Goal: Transaction & Acquisition: Purchase product/service

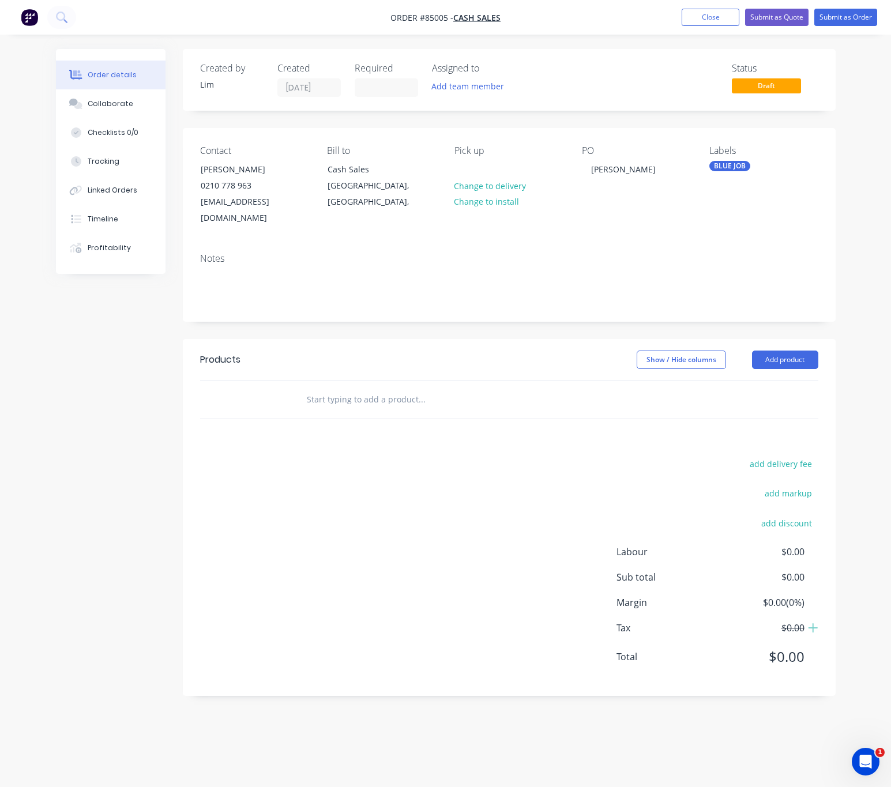
click at [343, 388] on input "text" at bounding box center [421, 399] width 231 height 23
click at [378, 388] on input "text" at bounding box center [421, 399] width 231 height 23
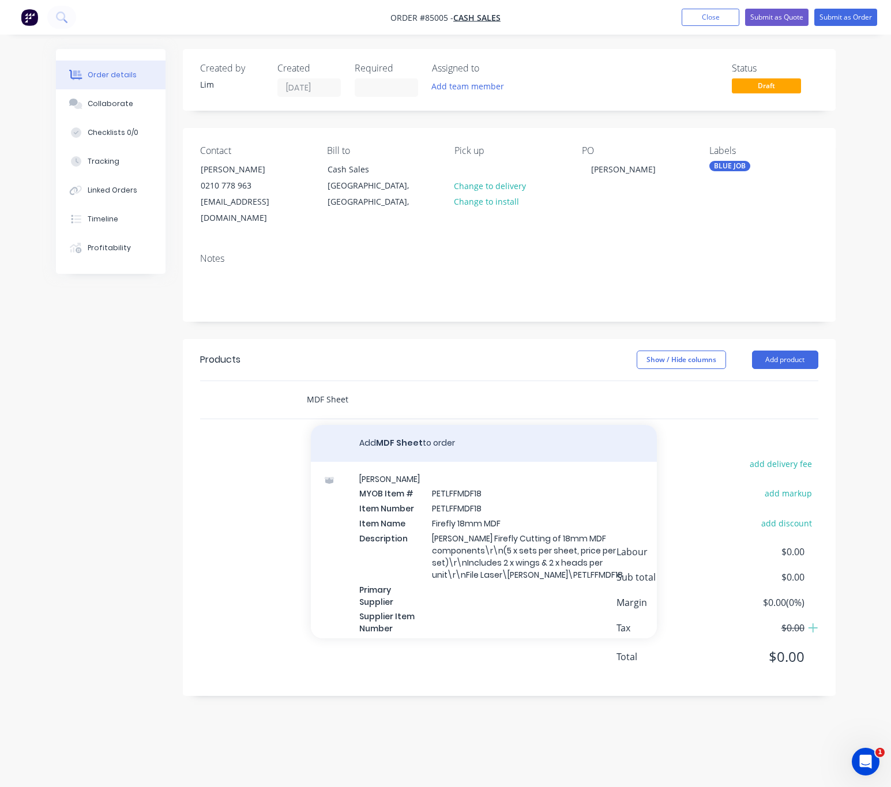
type input "MDF Sheet"
click at [407, 433] on button "Add MDF Sheet to order" at bounding box center [484, 443] width 346 height 37
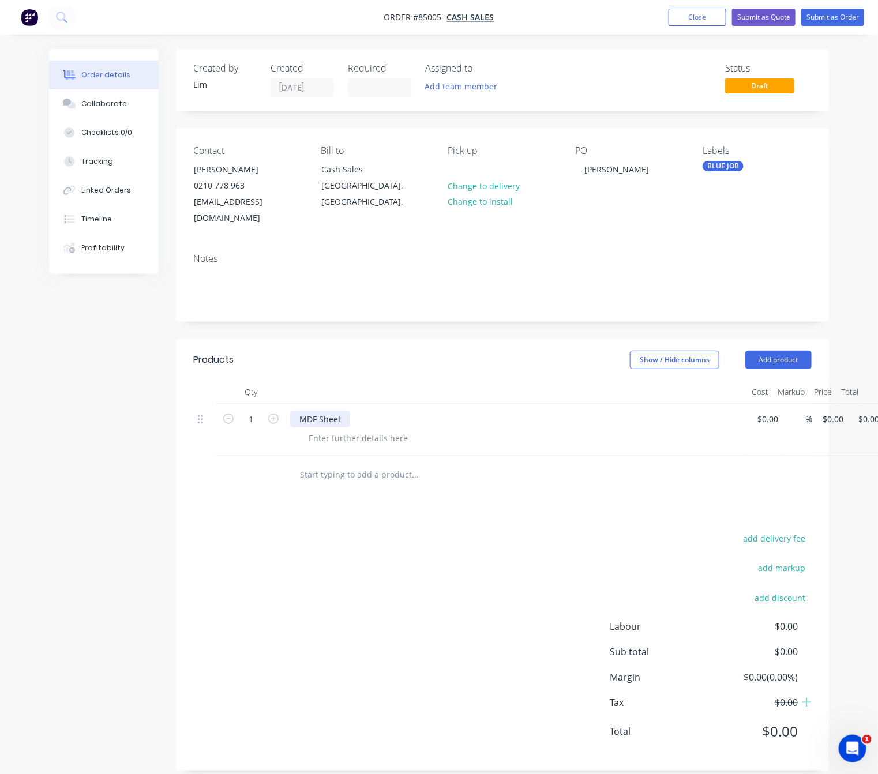
click at [344, 411] on div "MDF Sheet" at bounding box center [320, 419] width 60 height 17
drag, startPoint x: 466, startPoint y: 404, endPoint x: 357, endPoint y: 402, distance: 109.6
click at [357, 411] on div "MDF Sheet CTS - 9mm MDF 1220 x 2440 CTS" at bounding box center [384, 419] width 188 height 17
click at [322, 430] on div at bounding box center [358, 438] width 118 height 17
drag, startPoint x: 322, startPoint y: 424, endPoint x: 308, endPoint y: 424, distance: 14.4
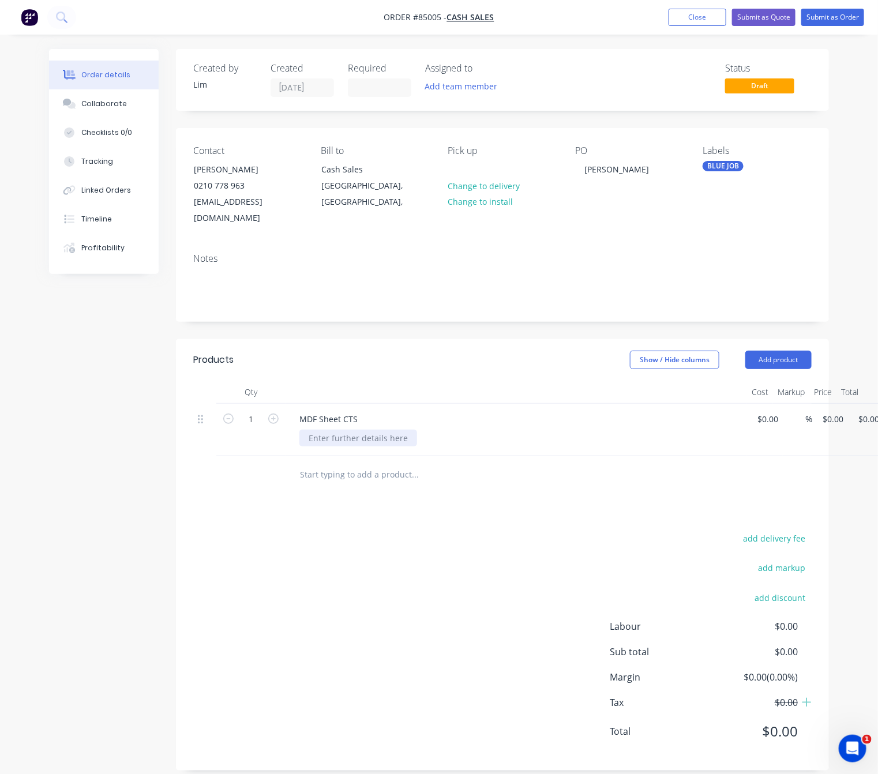
click at [303, 430] on div at bounding box center [358, 438] width 118 height 17
paste div
drag, startPoint x: 313, startPoint y: 423, endPoint x: 267, endPoint y: 421, distance: 46.8
click at [267, 421] on div "1 MDF Sheet CTS - 9mm MDF 1220 x 2440 CTS $0.00 $0.00 % $0.00 $0.00 $0.00 $0.00" at bounding box center [502, 430] width 618 height 52
click at [414, 430] on div "9mm MDF 1220 x 2440 CTS" at bounding box center [360, 438] width 122 height 17
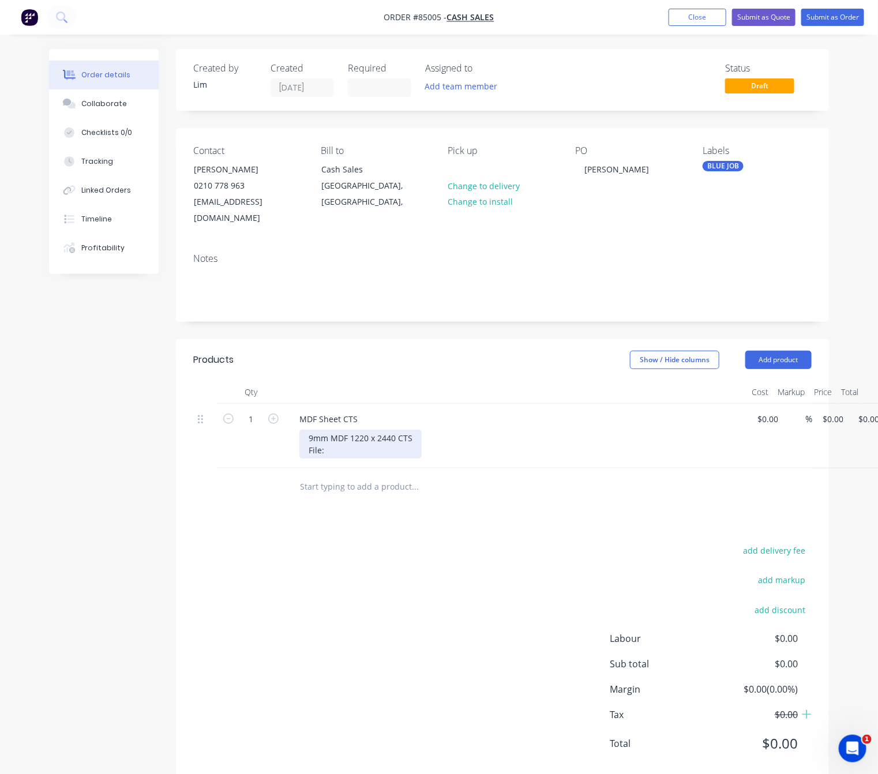
click at [407, 430] on div "9mm MDF 1220 x 2440 CTS File:" at bounding box center [360, 444] width 122 height 29
click at [418, 430] on div "9mm MDF 1220 x 2440 CTS File:" at bounding box center [360, 444] width 122 height 29
click at [326, 445] on div "9mm MDF 1220 x 2440 CTS CTS: 1220 x 2440 File:" at bounding box center [360, 444] width 122 height 29
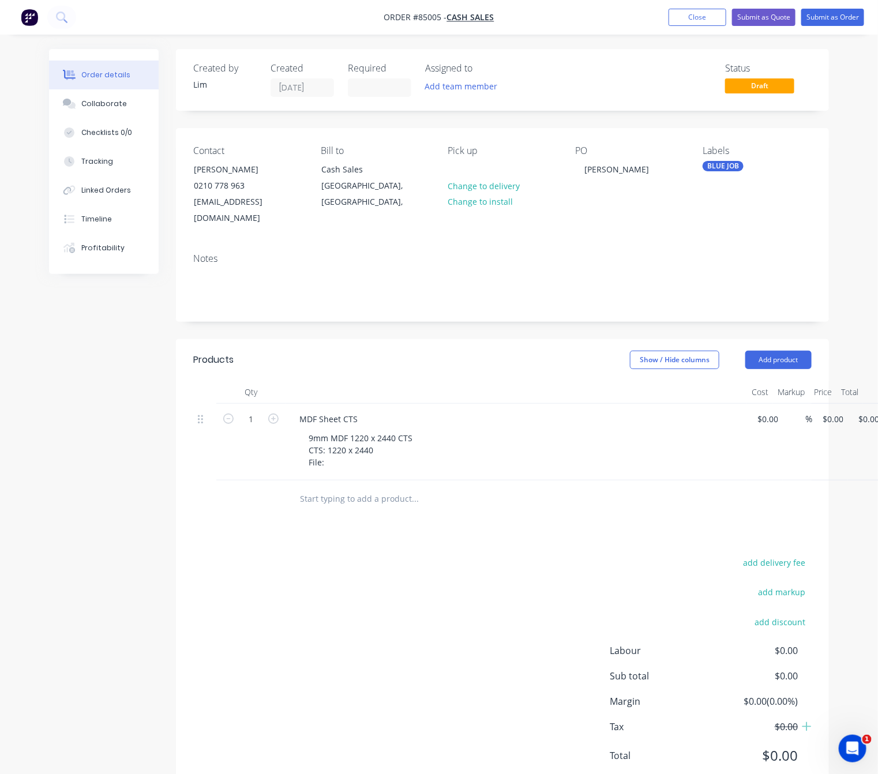
click at [367, 555] on div "add delivery fee add markup add discount Labour $0.00 Sub total $0.00 Margin $0…" at bounding box center [502, 666] width 618 height 223
click at [831, 21] on button "Submit as Order" at bounding box center [832, 17] width 63 height 17
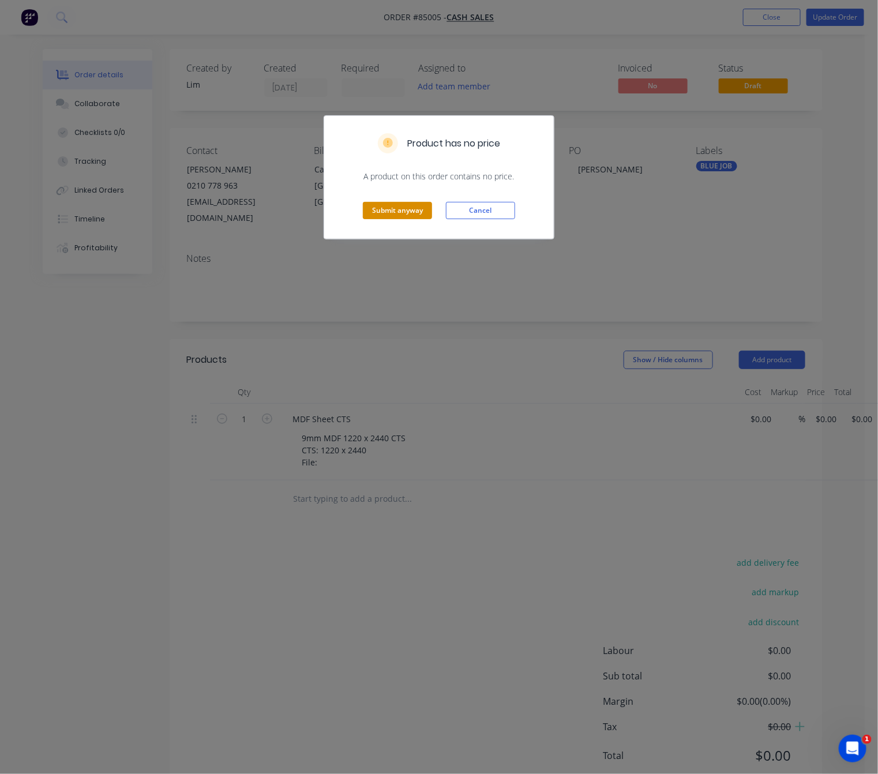
click at [412, 213] on button "Submit anyway" at bounding box center [397, 210] width 69 height 17
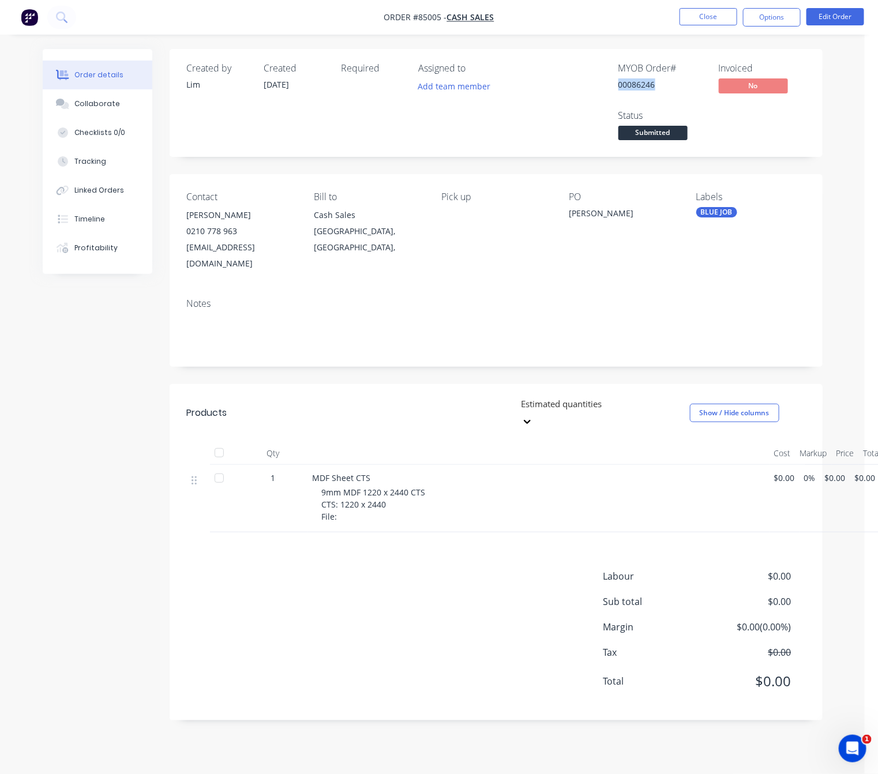
drag, startPoint x: 657, startPoint y: 83, endPoint x: 612, endPoint y: 88, distance: 45.3
click at [612, 88] on div "MYOB Order # 00086246 Invoiced No Status Submitted" at bounding box center [669, 103] width 271 height 80
copy div "00086246"
click at [348, 486] on div "9mm MDF 1220 x 2440 CTS CTS: 1220 x 2440 File:" at bounding box center [543, 504] width 443 height 36
click at [820, 16] on button "Edit Order" at bounding box center [835, 16] width 58 height 17
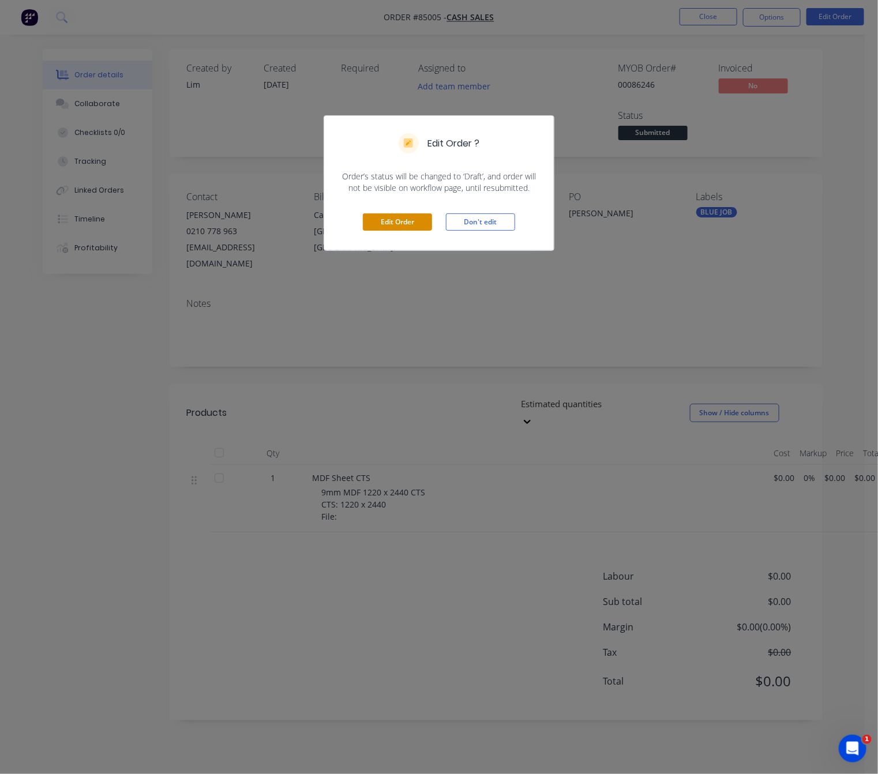
click at [399, 224] on button "Edit Order" at bounding box center [397, 221] width 69 height 17
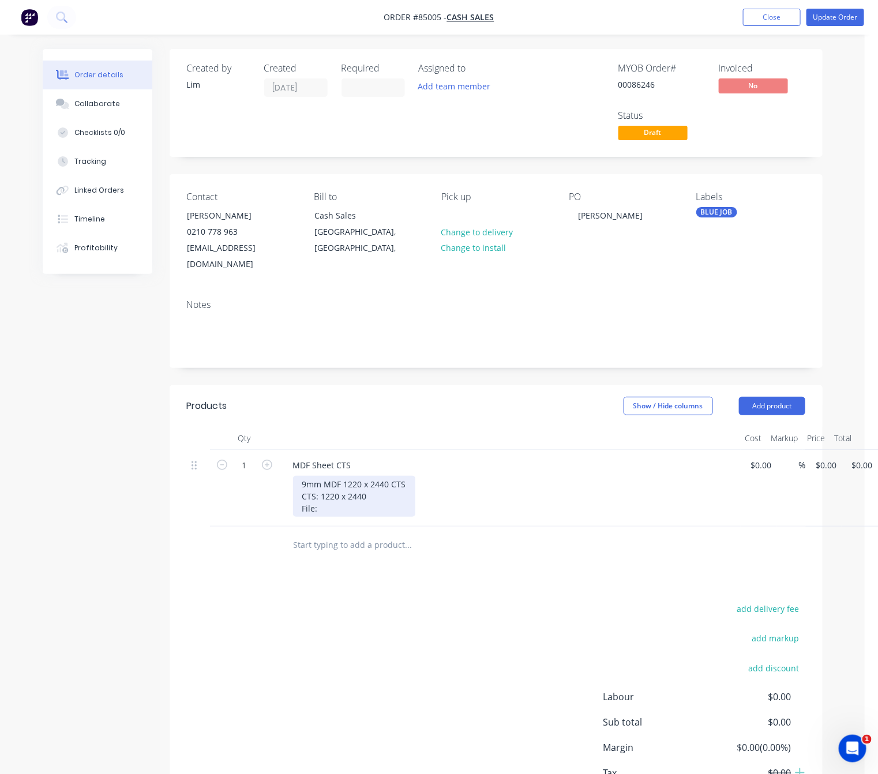
click at [322, 498] on div "9mm MDF 1220 x 2440 CTS CTS: 1220 x 2440 File:" at bounding box center [354, 496] width 122 height 41
drag, startPoint x: 371, startPoint y: 616, endPoint x: 376, endPoint y: 627, distance: 11.4
click at [371, 617] on div "add delivery fee add markup add discount Labour $0.00 Sub total $0.00 Margin $0…" at bounding box center [496, 712] width 618 height 223
click at [480, 495] on div "9mm MDF 1220 x 2440 CTS CTS: 1220 x 2440 File: LaserSharedHolder/Jen Sievers 86…" at bounding box center [402, 496] width 219 height 41
drag, startPoint x: 827, startPoint y: 448, endPoint x: 874, endPoint y: 461, distance: 48.4
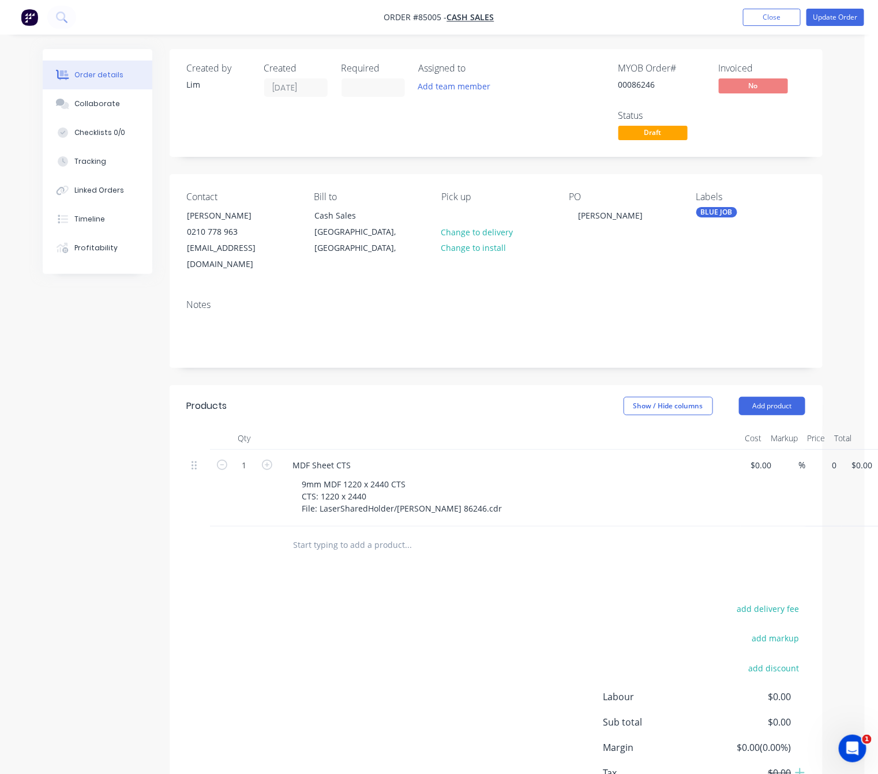
click at [827, 457] on input "0" at bounding box center [828, 465] width 27 height 17
click at [826, 457] on input "0" at bounding box center [828, 465] width 27 height 17
type input "2"
type input "$173.94"
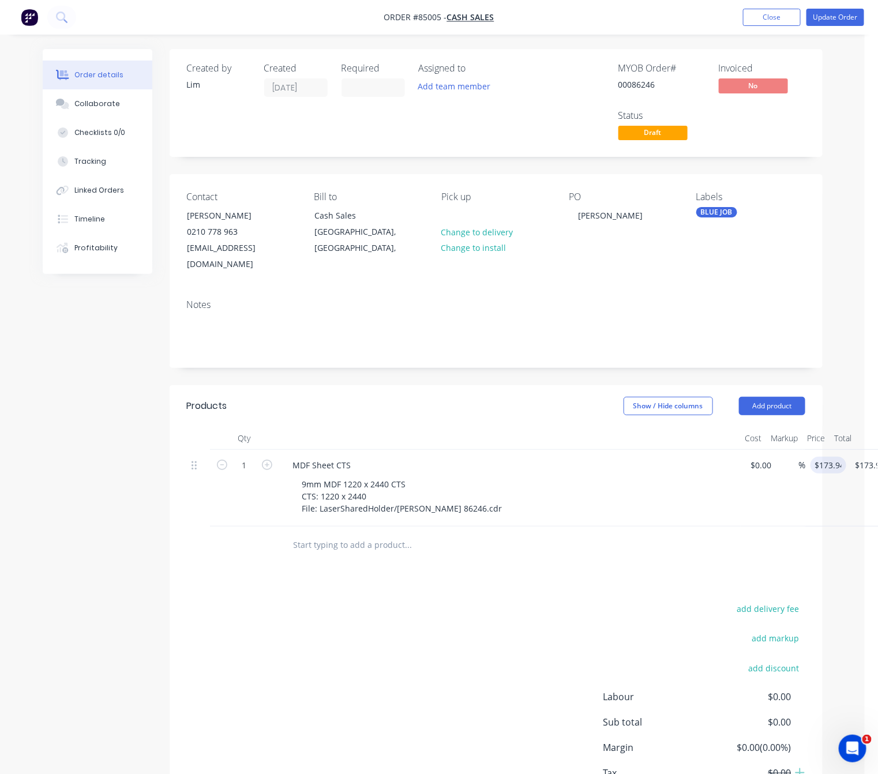
click at [471, 601] on div "add delivery fee add markup add discount Labour $0.00 Sub total $0.00 Margin $0…" at bounding box center [496, 712] width 618 height 223
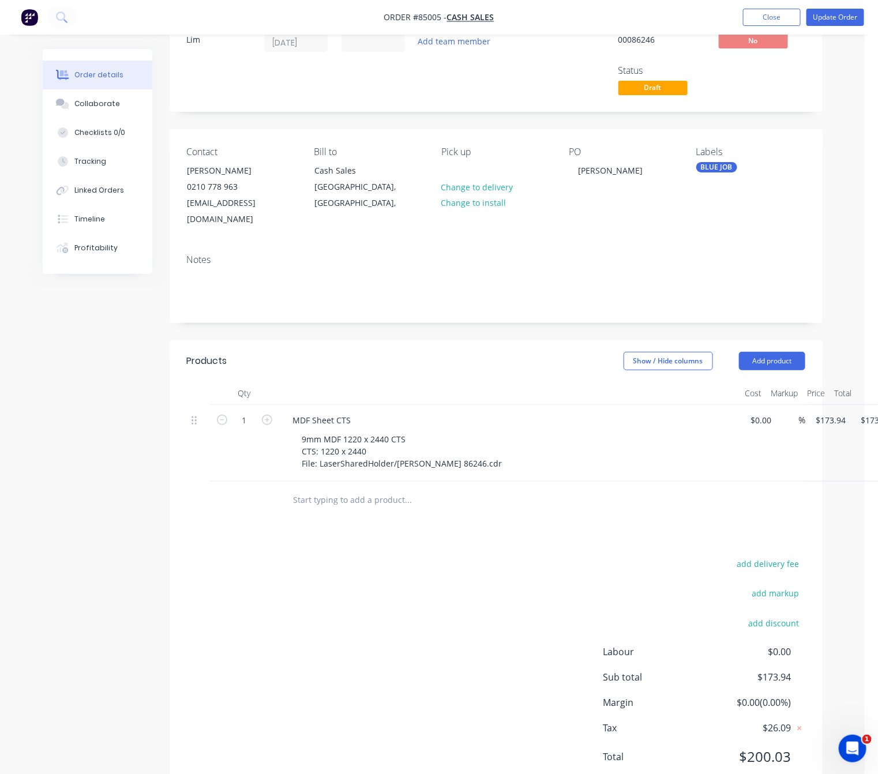
scroll to position [70, 0]
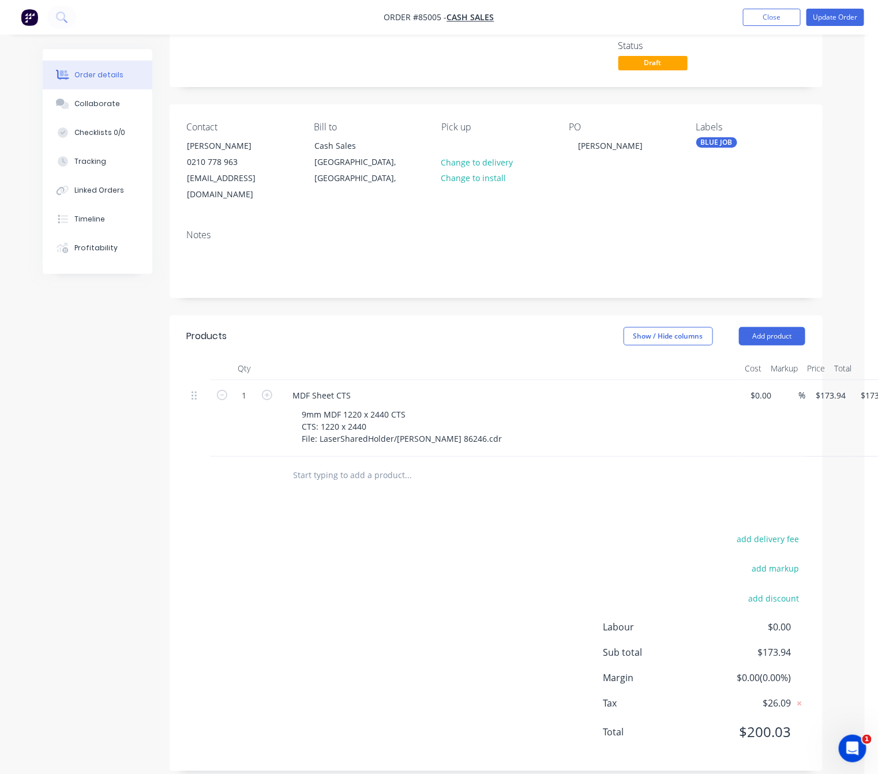
click at [352, 464] on input "text" at bounding box center [408, 475] width 231 height 23
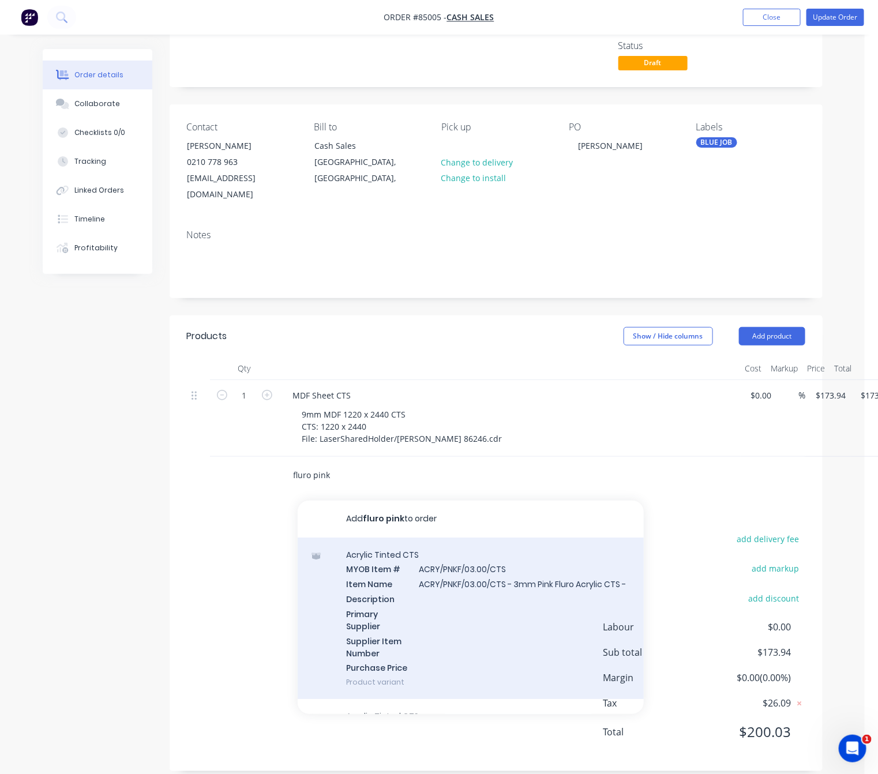
type input "fluro pink"
click at [501, 595] on div "Acrylic Tinted CTS MYOB Item # ACRY/PNKF/03.00/CTS Item Name ACRY/PNKF/03.00/CT…" at bounding box center [471, 619] width 346 height 162
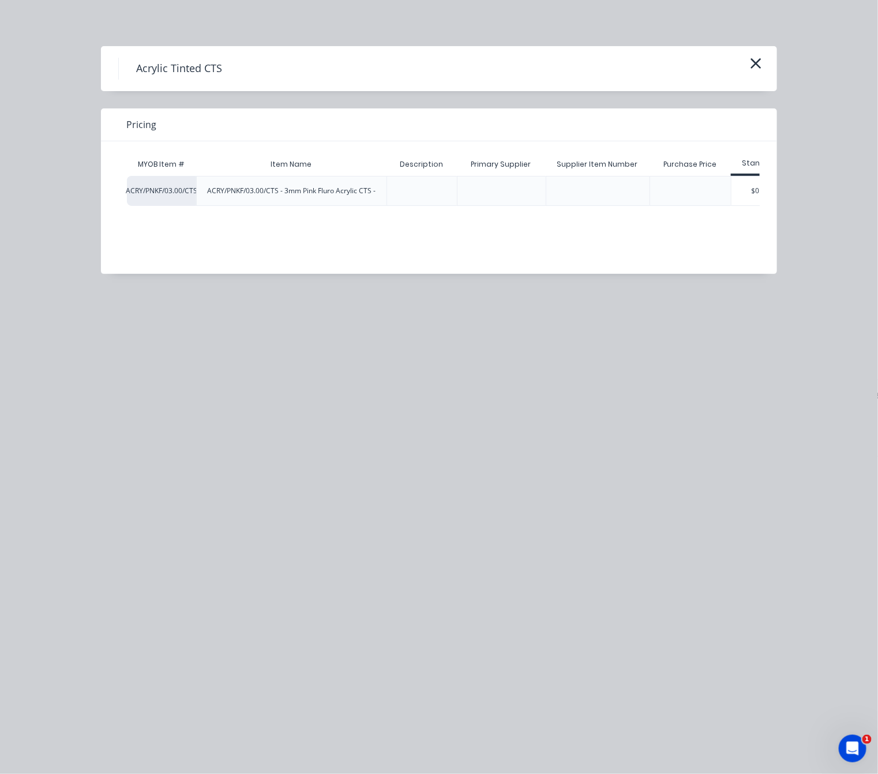
scroll to position [0, 29]
click at [746, 190] on div "$0.00" at bounding box center [731, 191] width 58 height 29
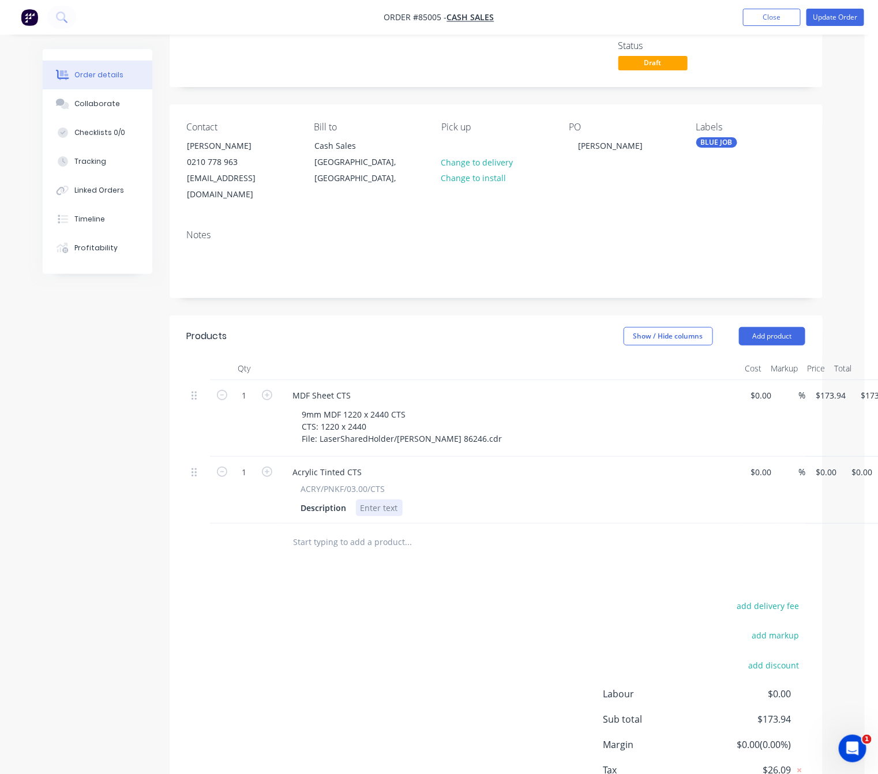
click at [381, 500] on div at bounding box center [379, 508] width 47 height 17
click at [419, 500] on div "3mm Fluro Pink Acrylic" at bounding box center [404, 508] width 97 height 17
click at [464, 500] on div "3mm Fluro Pink Tint Acrylic" at bounding box center [413, 508] width 114 height 17
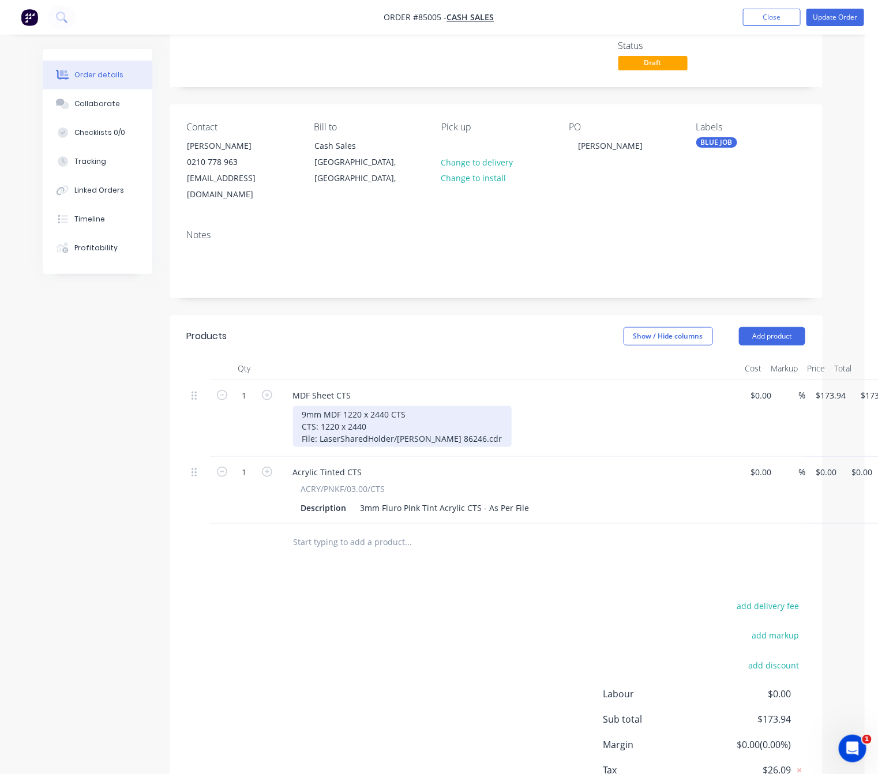
drag, startPoint x: 414, startPoint y: 402, endPoint x: 428, endPoint y: 403, distance: 14.5
click at [414, 406] on div "9mm MDF 1220 x 2440 CTS CTS: 1220 x 2440 File: LaserSharedHolder/Jen Sievers 86…" at bounding box center [402, 426] width 219 height 41
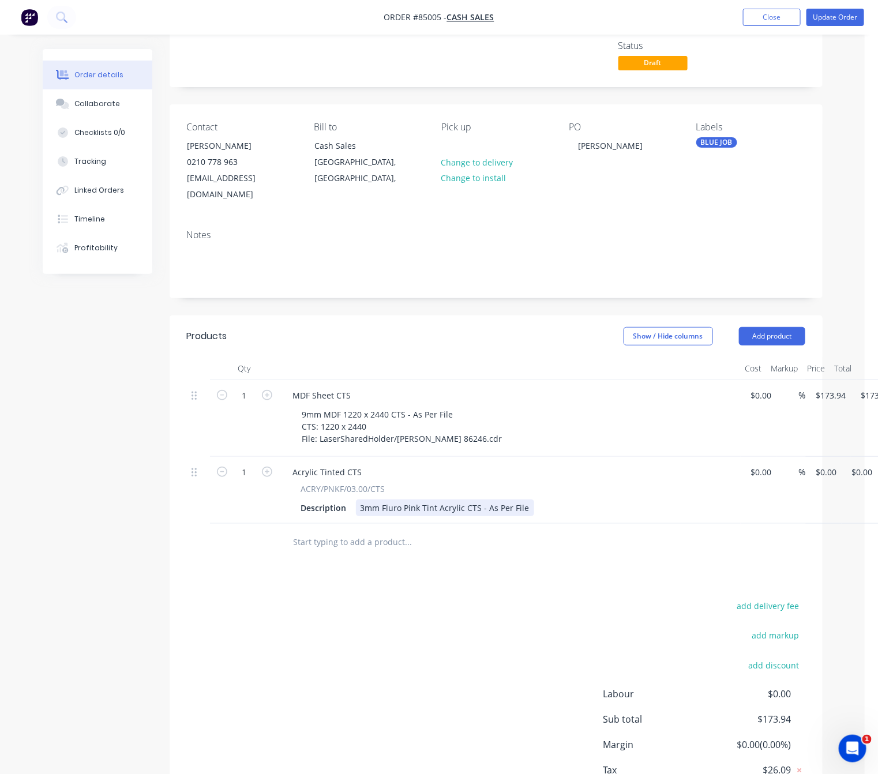
click at [527, 500] on div "3mm Fluro Pink Tint Acrylic CTS - As Per File" at bounding box center [445, 508] width 178 height 17
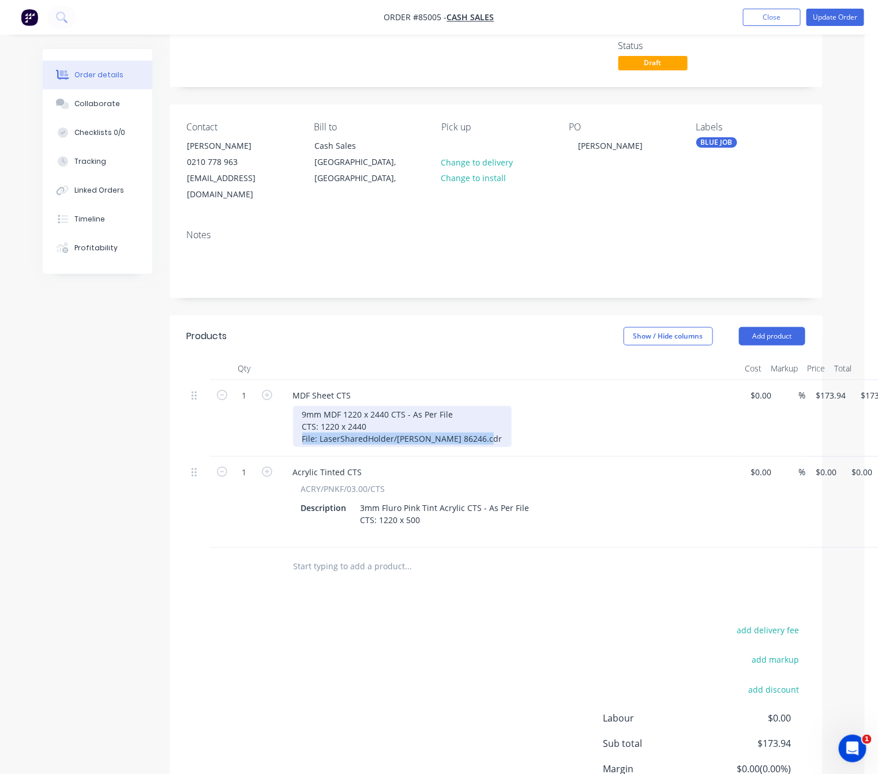
drag, startPoint x: 478, startPoint y: 422, endPoint x: 237, endPoint y: 429, distance: 240.7
click at [237, 429] on div "1 MDF Sheet CTS 9mm MDF 1220 x 2440 CTS - As Per File CTS: 1220 x 2440 File: La…" at bounding box center [496, 418] width 618 height 77
copy div "File: LaserSharedHolder/Jen Sievers 86246.cdr"
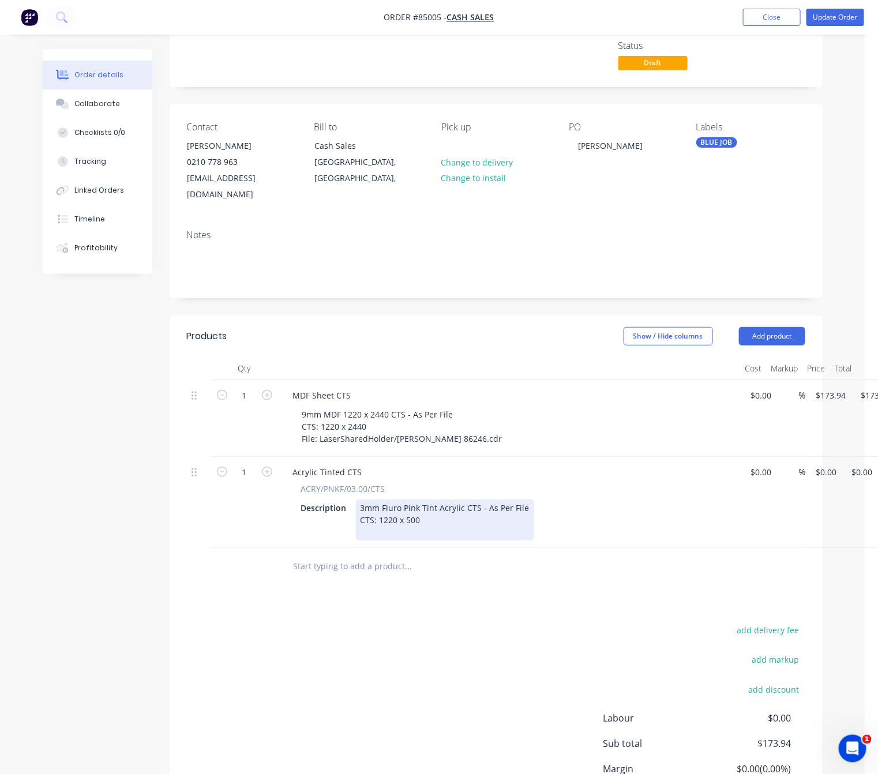
click at [412, 515] on div "3mm Fluro Pink Tint Acrylic CTS - As Per File CTS: 1220 x 500" at bounding box center [445, 520] width 178 height 41
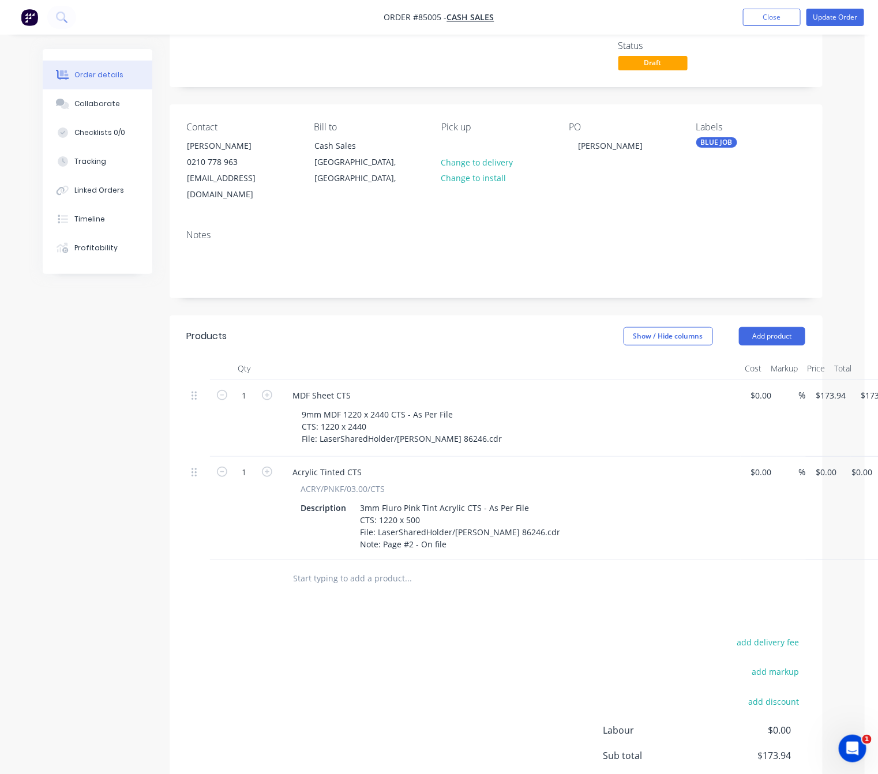
click at [455, 611] on div "Products Show / Hide columns Add product Qty Cost Markup Price Total 1 MDF Shee…" at bounding box center [496, 595] width 653 height 559
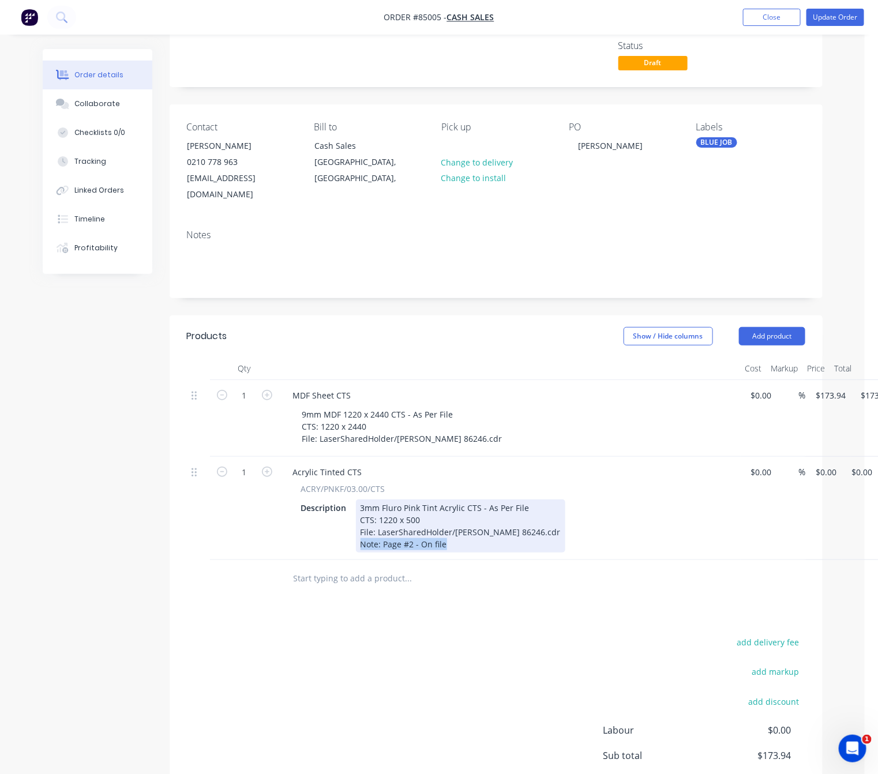
drag, startPoint x: 447, startPoint y: 532, endPoint x: 326, endPoint y: 528, distance: 121.2
click at [322, 528] on div "Description 3mm Fluro Pink Tint Acrylic CTS - As Per File CTS: 1220 x 500 File:…" at bounding box center [508, 526] width 422 height 53
copy div "Note: Page #2 - On file"
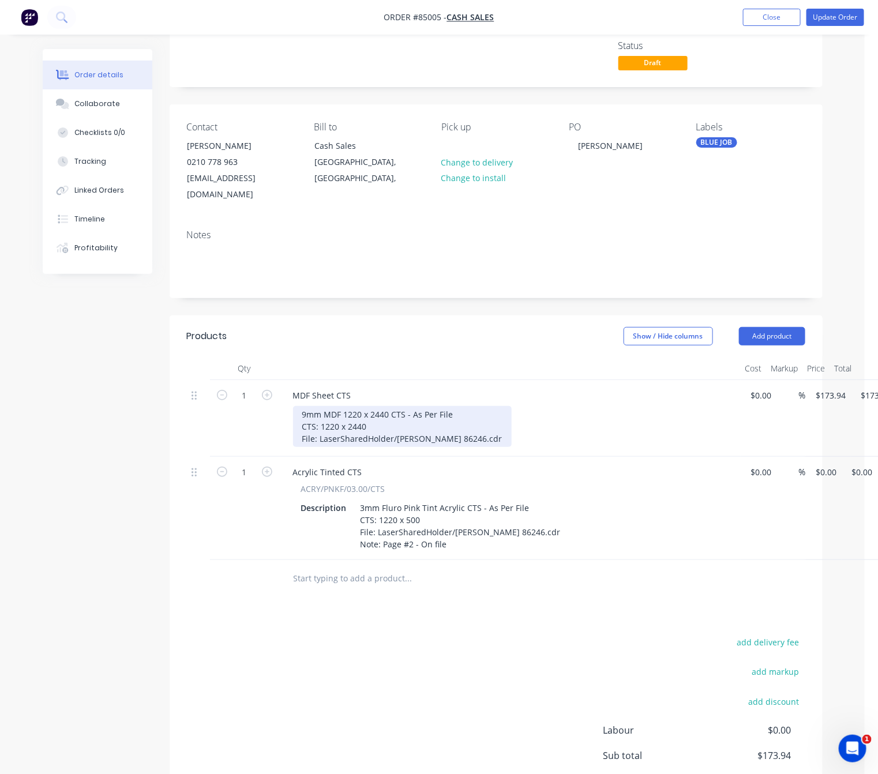
click at [476, 423] on div "9mm MDF 1220 x 2440 CTS - As Per File CTS: 1220 x 2440 File: LaserSharedHolder/…" at bounding box center [402, 426] width 219 height 41
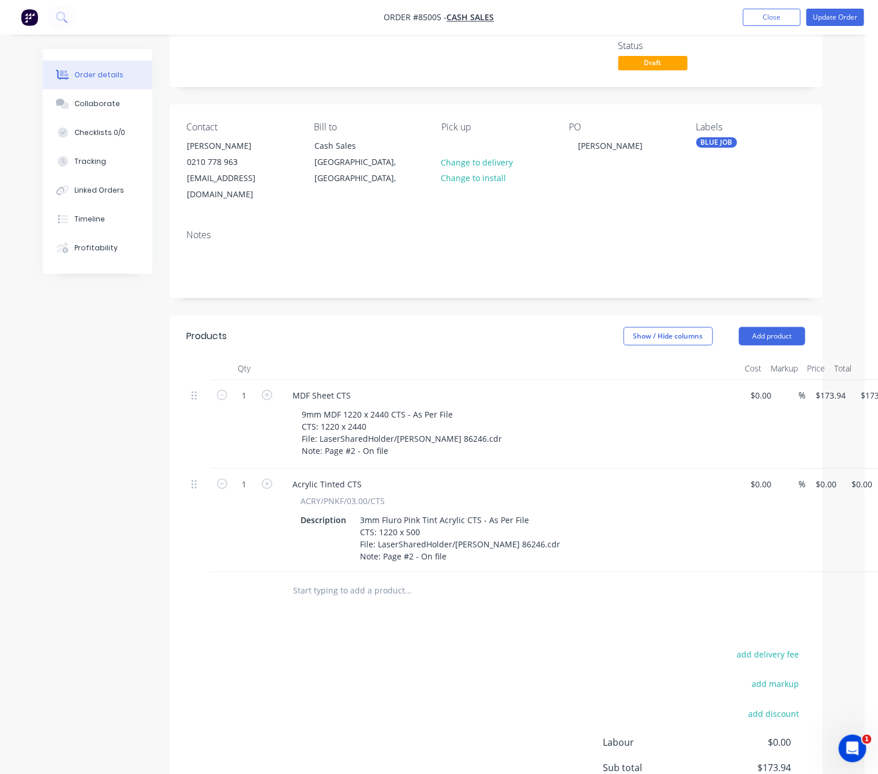
click at [405, 647] on div "add delivery fee add markup add discount Labour $0.00 Sub total $173.94 Margin …" at bounding box center [496, 758] width 618 height 223
drag, startPoint x: 829, startPoint y: 469, endPoint x: 881, endPoint y: 477, distance: 52.5
click at [805, 469] on div "1 Acrylic Tinted CTS ACRY/PNKF/03.00/CTS Description 3mm Fluro Pink Tint Acryli…" at bounding box center [496, 520] width 618 height 103
type input "$95.84"
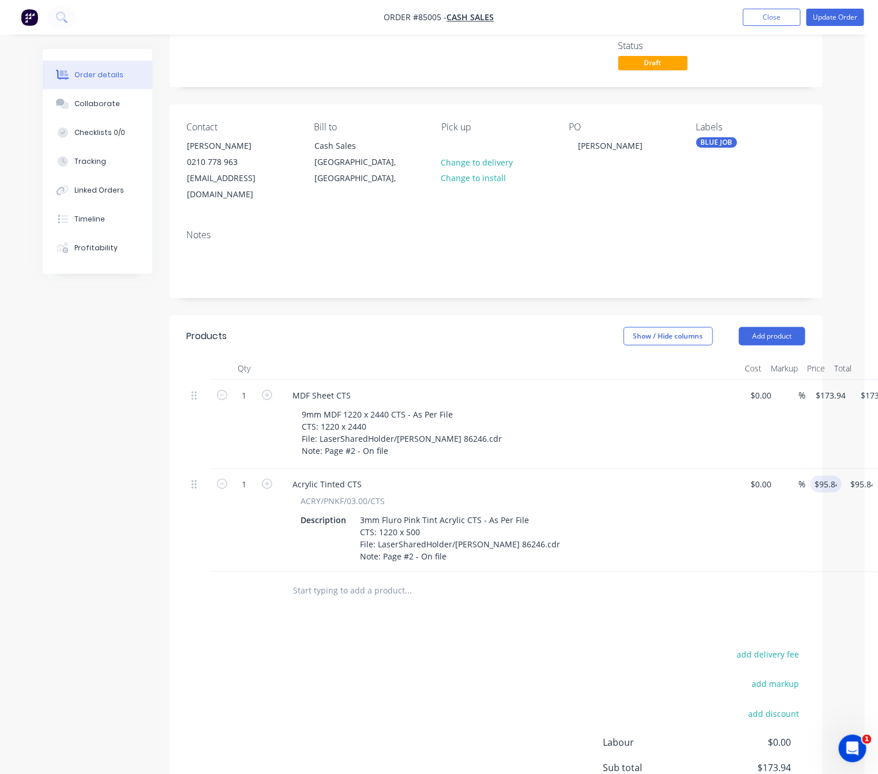
click at [348, 670] on div "add delivery fee add markup add discount Labour $0.00 Sub total $173.94 Margin …" at bounding box center [496, 758] width 618 height 223
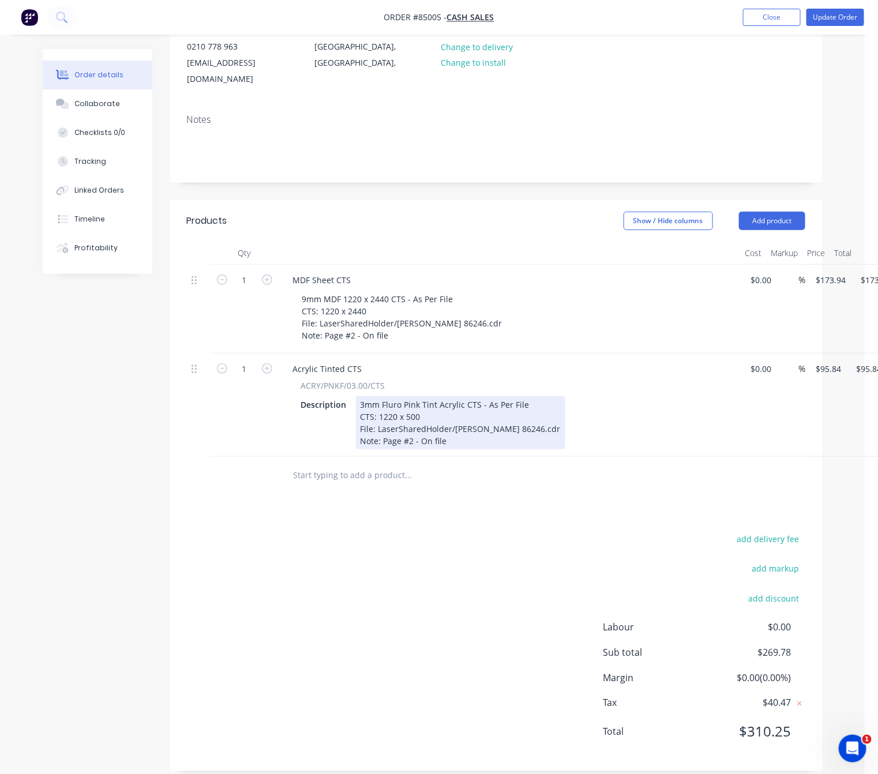
scroll to position [186, 0]
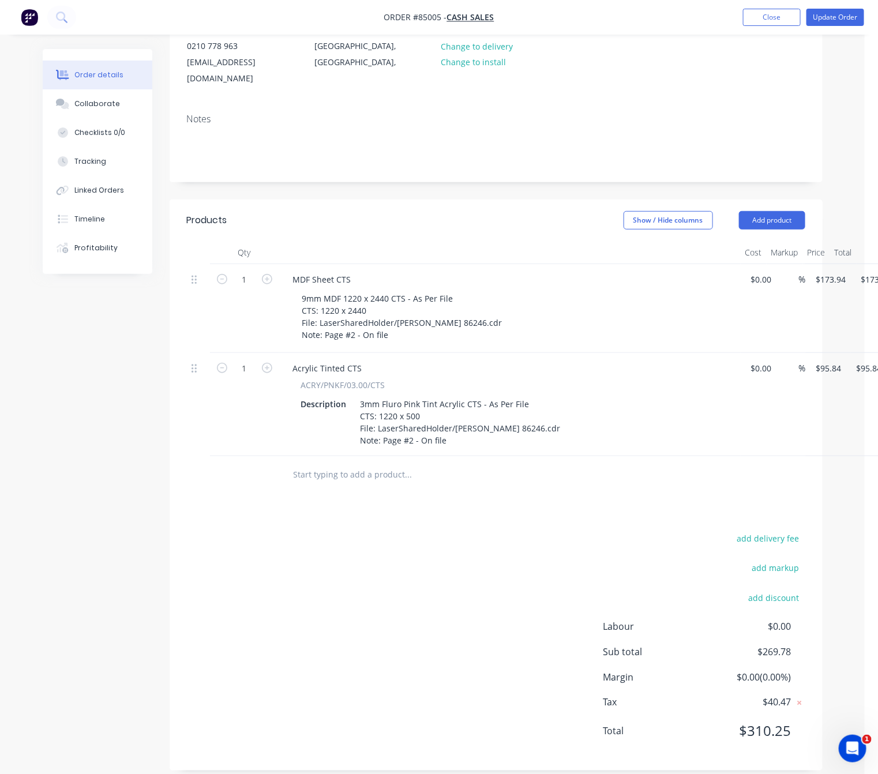
click at [374, 472] on div at bounding box center [486, 474] width 415 height 37
click at [376, 464] on input "text" at bounding box center [408, 474] width 231 height 23
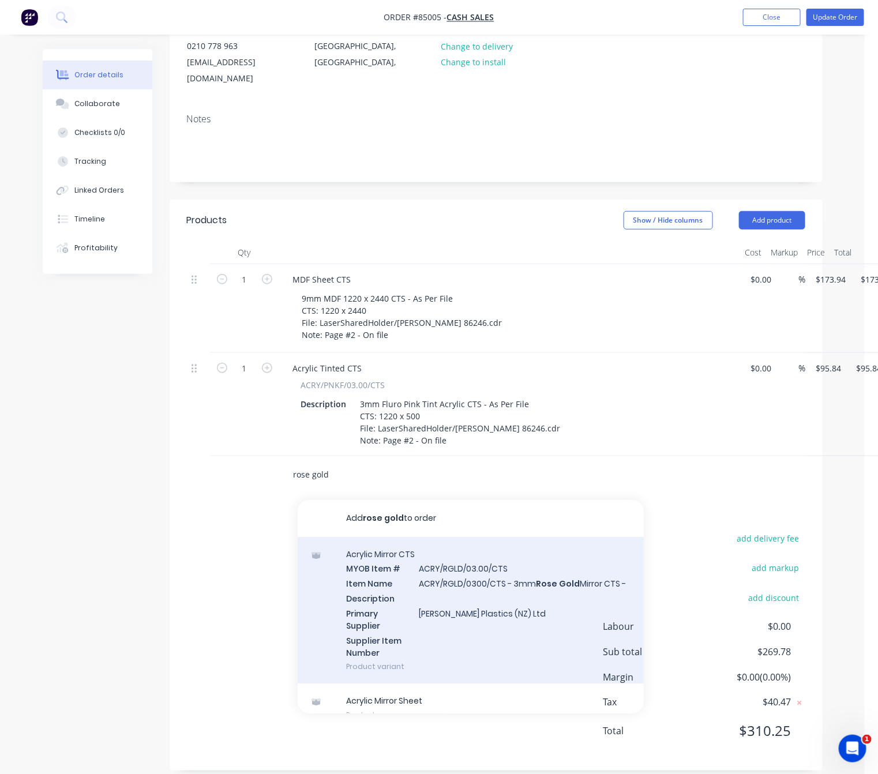
type input "rose gold"
click at [558, 601] on div "Acrylic Mirror CTS MYOB Item # ACRY/RGLD/03.00/CTS Item Name ACRY/RGLD/0300/CTS…" at bounding box center [471, 610] width 346 height 147
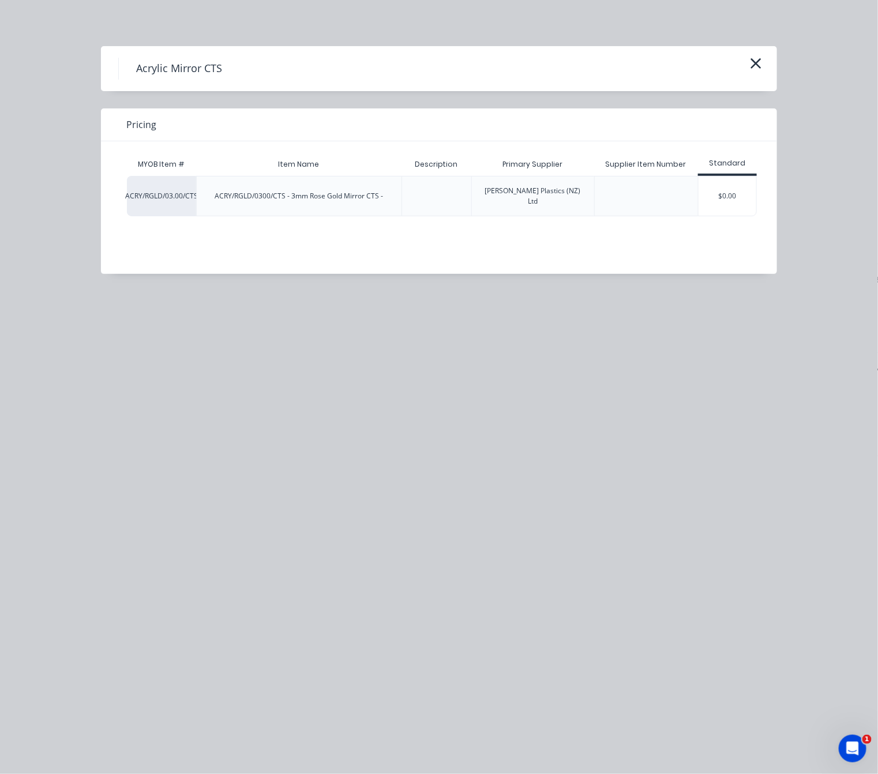
click at [705, 206] on div "MYOB Item # Item Name Description Primary Supplier Supplier Item Number Standar…" at bounding box center [430, 198] width 659 height 115
click at [727, 194] on div "$0.00" at bounding box center [728, 196] width 58 height 39
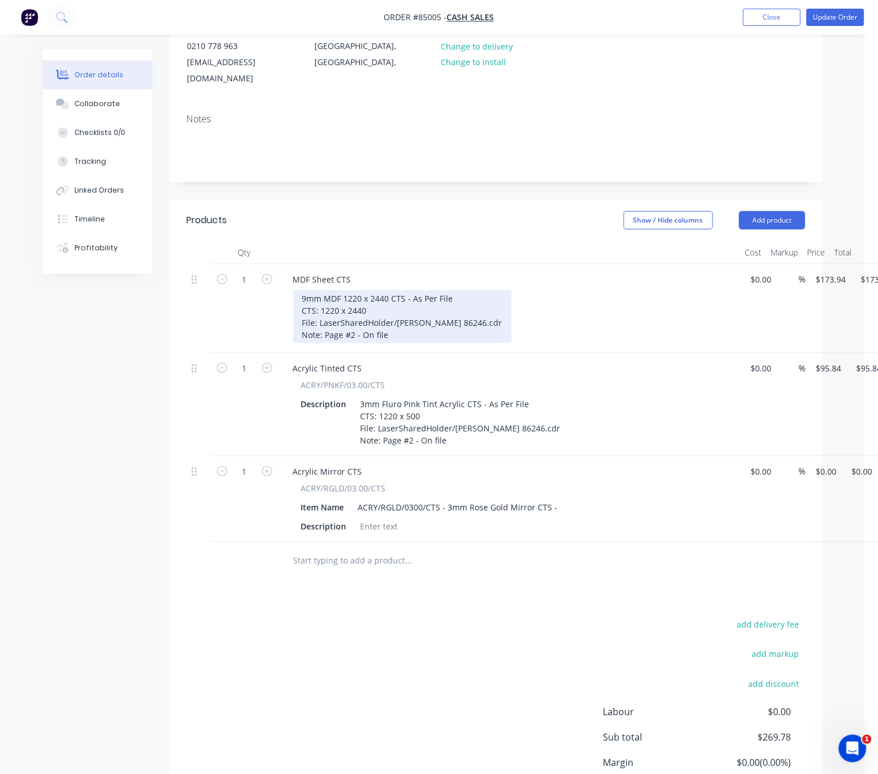
click at [354, 316] on div "9mm MDF 1220 x 2440 CTS - As Per File CTS: 1220 x 2440 File: LaserSharedHolder/…" at bounding box center [402, 316] width 219 height 53
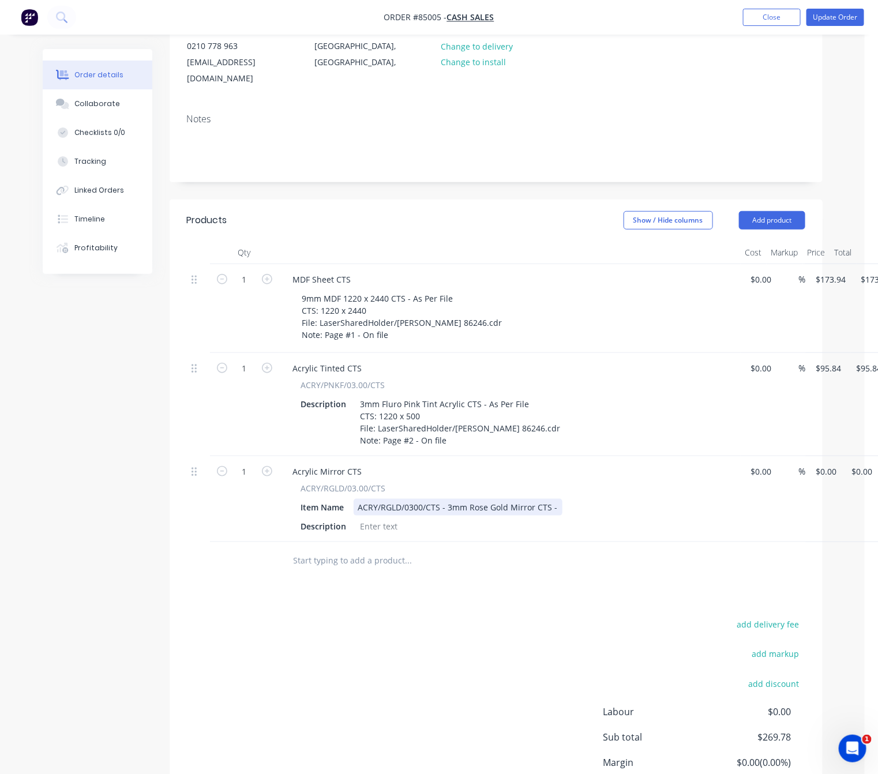
click at [447, 499] on div "ACRY/RGLD/0300/CTS - 3mm Rose Gold Mirror CTS -" at bounding box center [458, 507] width 209 height 17
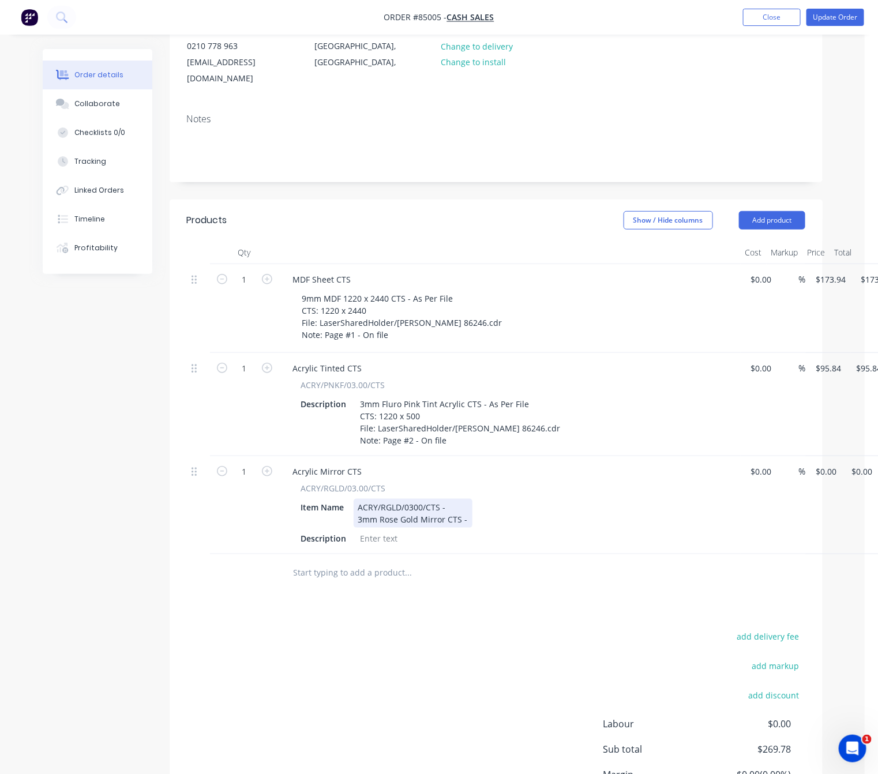
click at [459, 499] on div "ACRY/RGLD/0300/CTS - 3mm Rose Gold Mirror CTS -" at bounding box center [413, 513] width 119 height 29
click at [440, 499] on div "ACRY/RGLD/0300/CTS - As Per File 3mm Rose Gold Mirror CTS -" at bounding box center [423, 513] width 139 height 29
drag, startPoint x: 486, startPoint y: 492, endPoint x: 324, endPoint y: 495, distance: 162.1
click at [325, 499] on div "Item Name ACRY/RGLD/0300/CTS - As Per File 3mm Rose Gold Mirror CTS -" at bounding box center [508, 513] width 422 height 29
click at [359, 506] on div "3mm Rose Gold Mirror CTS -" at bounding box center [413, 513] width 119 height 29
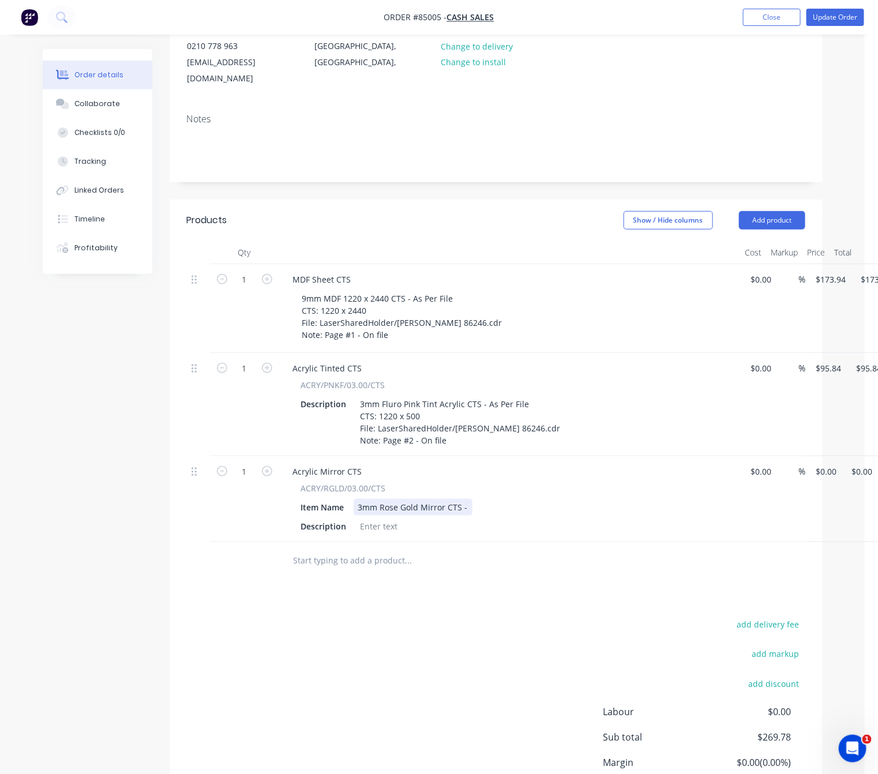
click at [466, 499] on div "3mm Rose Gold Mirror CTS -" at bounding box center [413, 507] width 119 height 17
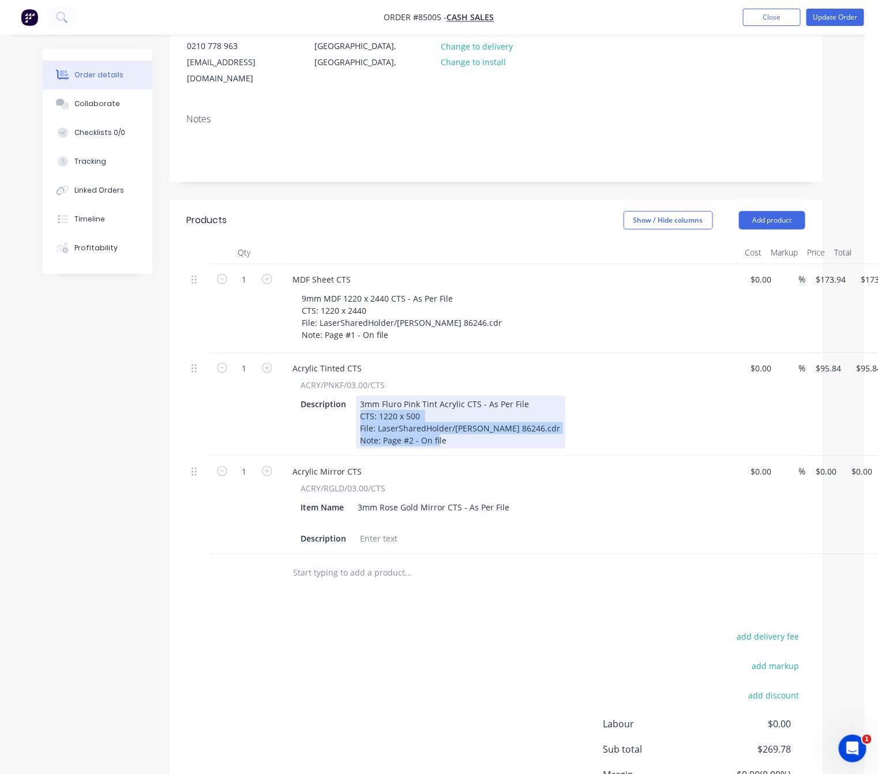
drag, startPoint x: 418, startPoint y: 426, endPoint x: 351, endPoint y: 400, distance: 71.2
click at [351, 400] on div "Description 3mm Fluro Pink Tint Acrylic CTS - As Per File CTS: 1220 x 500 File:…" at bounding box center [508, 422] width 422 height 53
copy div "CTS: 1220 x 500 File: LaserSharedHolder/Jen Sievers 86246.cdr Note: Page #2 - O…"
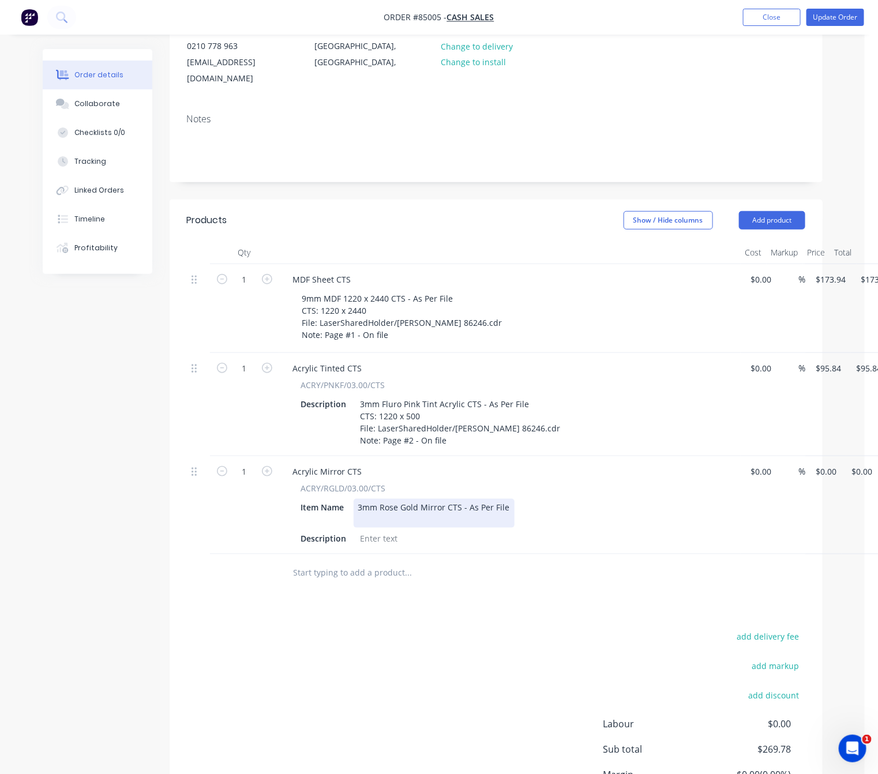
click at [421, 508] on div "3mm Rose Gold Mirror CTS - As Per File" at bounding box center [434, 513] width 161 height 29
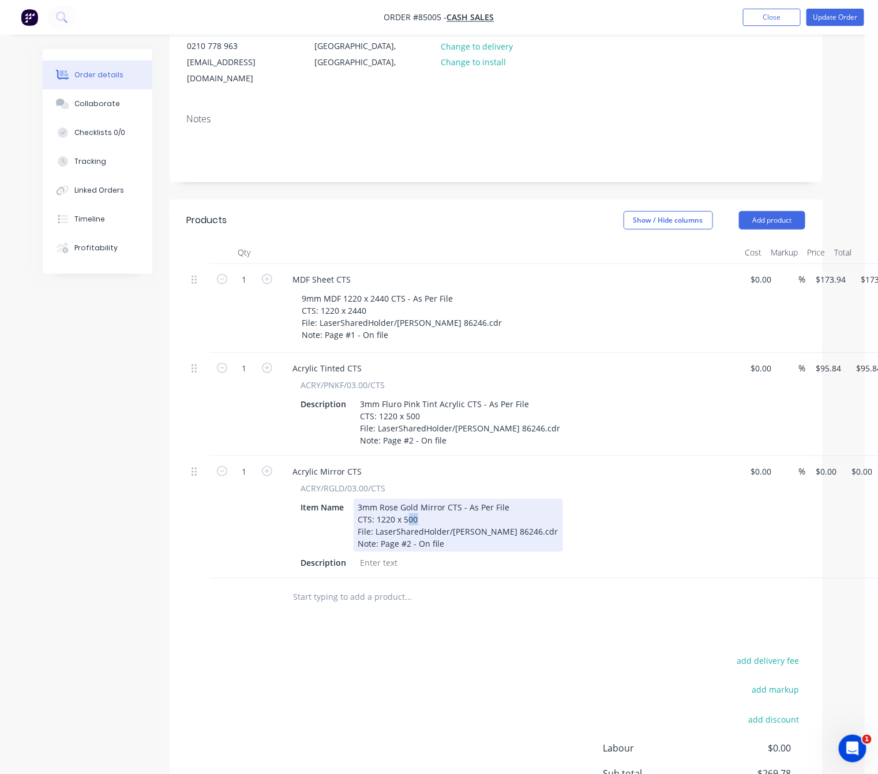
drag, startPoint x: 418, startPoint y: 502, endPoint x: 409, endPoint y: 502, distance: 8.7
click at [409, 502] on div "3mm Rose Gold Mirror CTS - As Per File CTS: 1220 x 500 File: LaserSharedHolder/…" at bounding box center [458, 525] width 209 height 53
click at [408, 538] on div "Note: Page #2 - On file" at bounding box center [458, 544] width 200 height 12
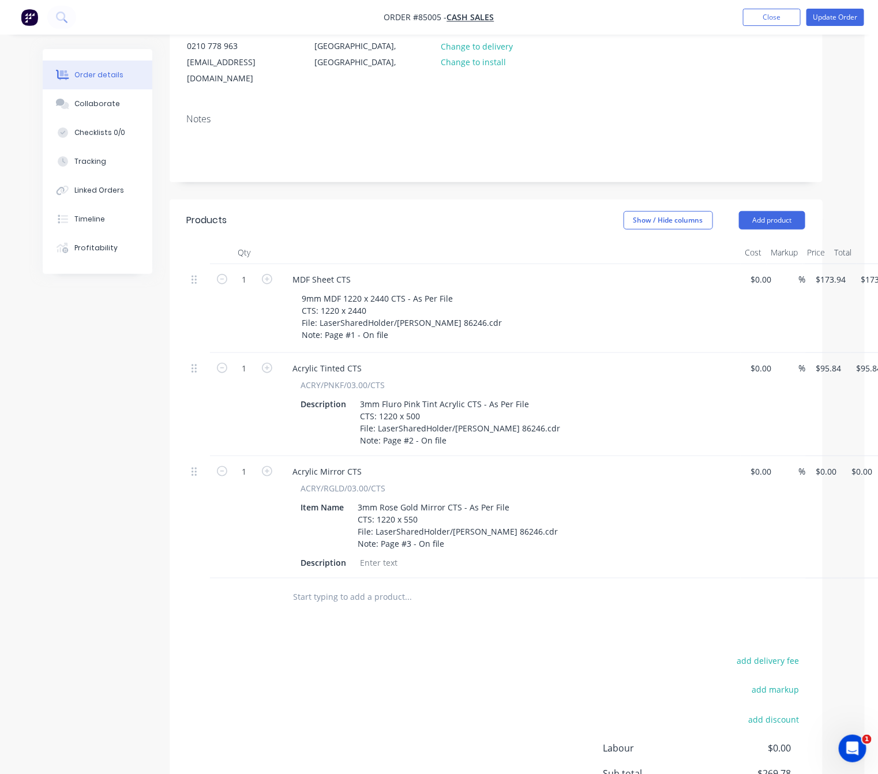
drag, startPoint x: 445, startPoint y: 705, endPoint x: 469, endPoint y: 697, distance: 25.4
click at [442, 704] on div "add delivery fee add markup add discount Labour $0.00 Sub total $269.78 Margin …" at bounding box center [496, 764] width 618 height 223
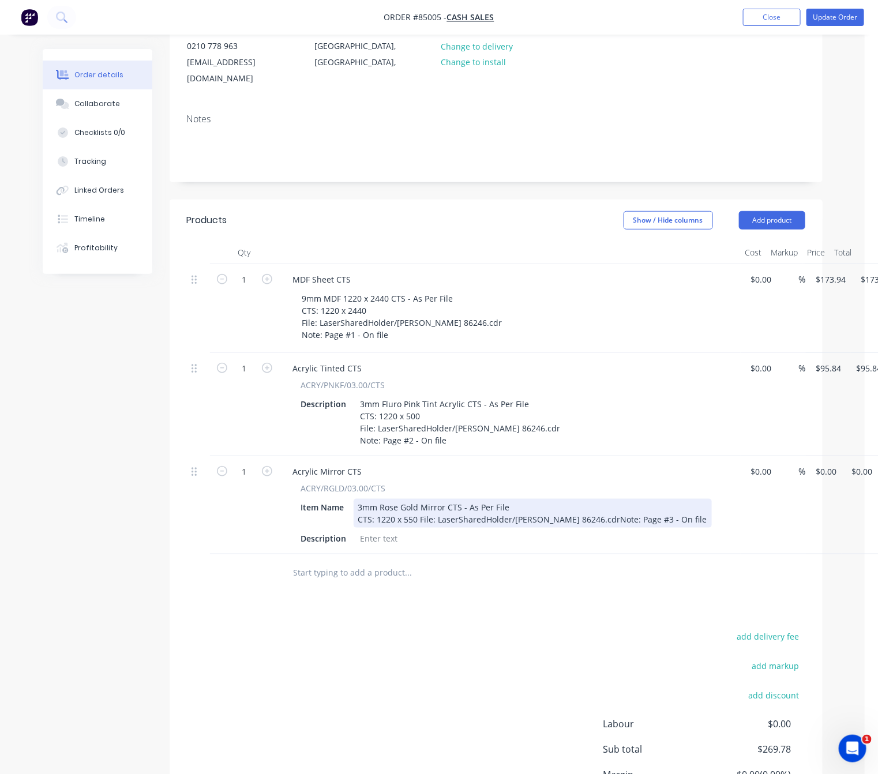
drag, startPoint x: 590, startPoint y: 504, endPoint x: 602, endPoint y: 506, distance: 12.2
click at [591, 504] on div "3mm Rose Gold Mirror CTS - As Per File CTS: 1220 x 550 File: LaserSharedHolder/…" at bounding box center [533, 513] width 358 height 29
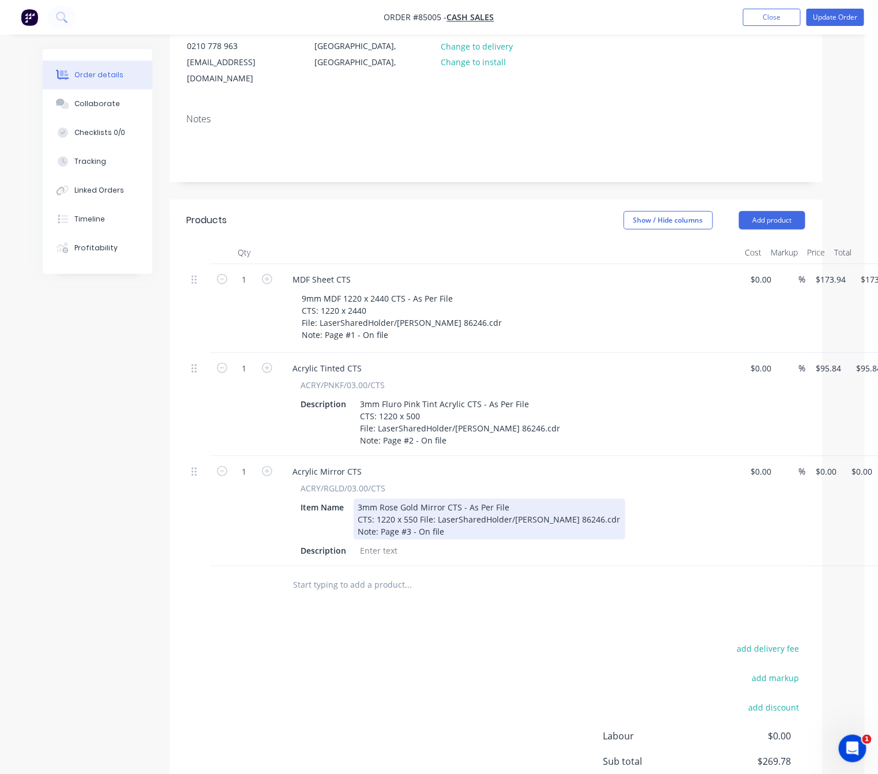
click at [419, 504] on div "3mm Rose Gold Mirror CTS - As Per File CTS: 1220 x 550 File: LaserSharedHolder/…" at bounding box center [490, 519] width 272 height 41
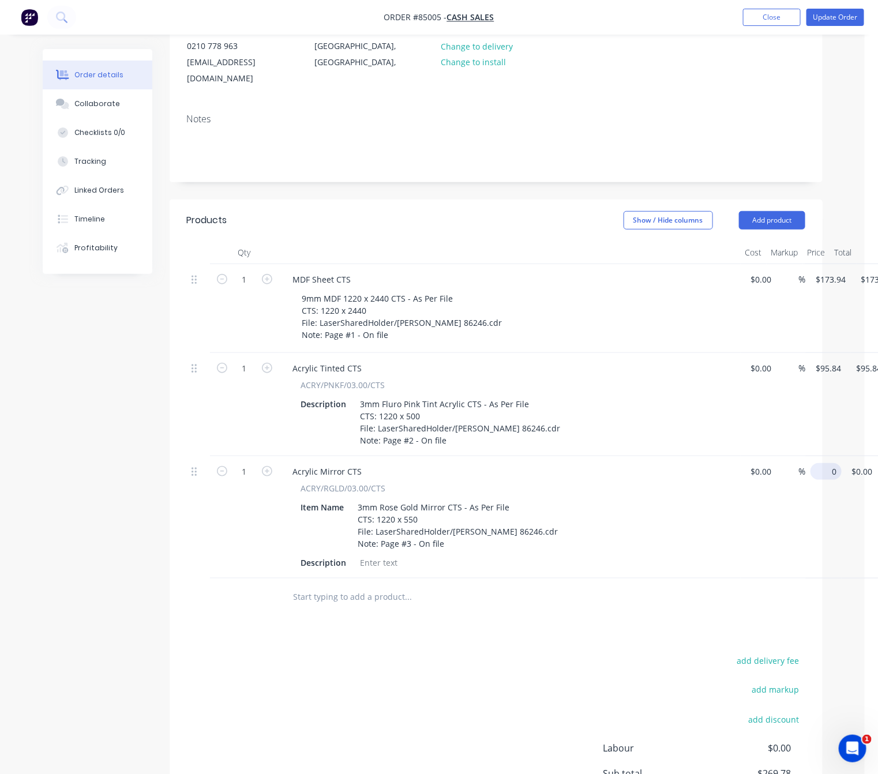
click at [805, 457] on div "1 Acrylic Mirror CTS ACRY/RGLD/03.00/CTS Item Name 3mm Rose Gold Mirror CTS - A…" at bounding box center [496, 517] width 618 height 122
type input "$158.02"
click at [381, 759] on div "add delivery fee add markup add discount Labour $0.00 Sub total $269.78 Margin …" at bounding box center [496, 764] width 618 height 223
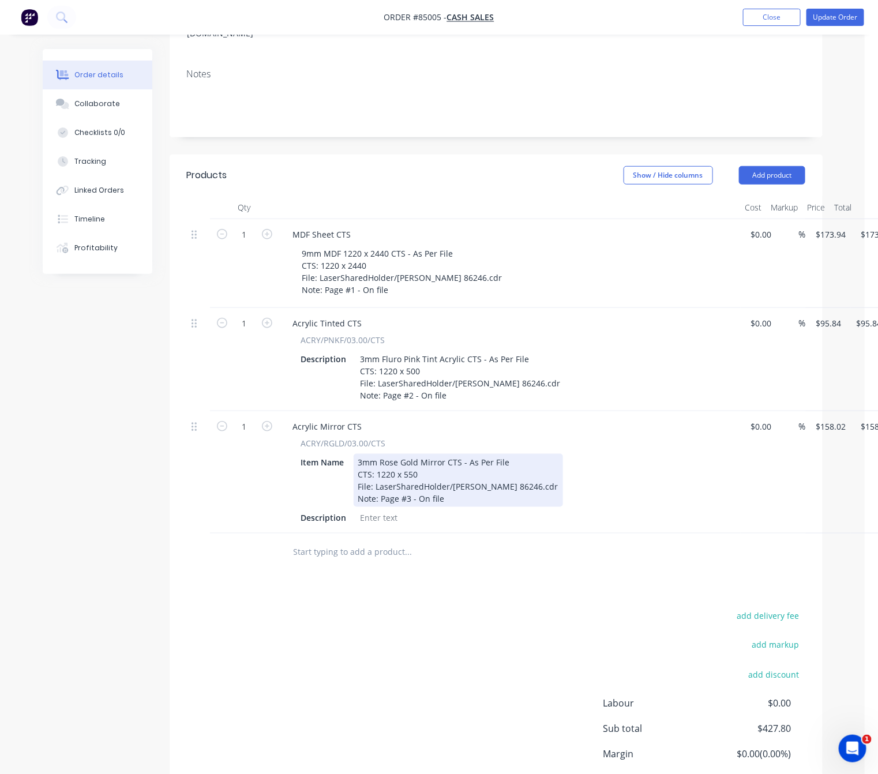
scroll to position [272, 0]
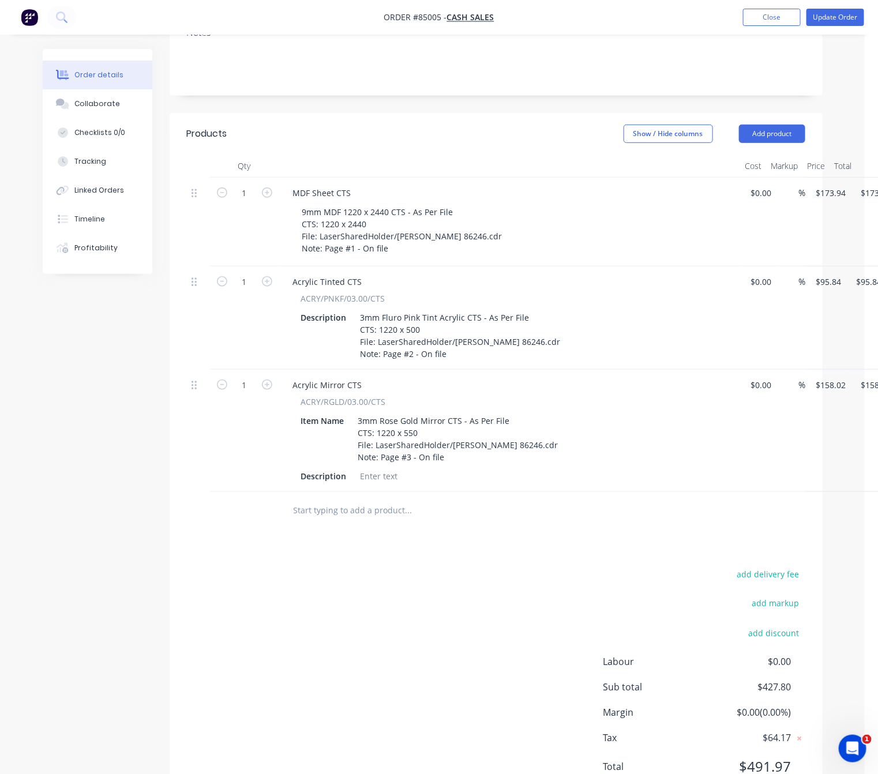
click at [353, 502] on input "text" at bounding box center [408, 510] width 231 height 23
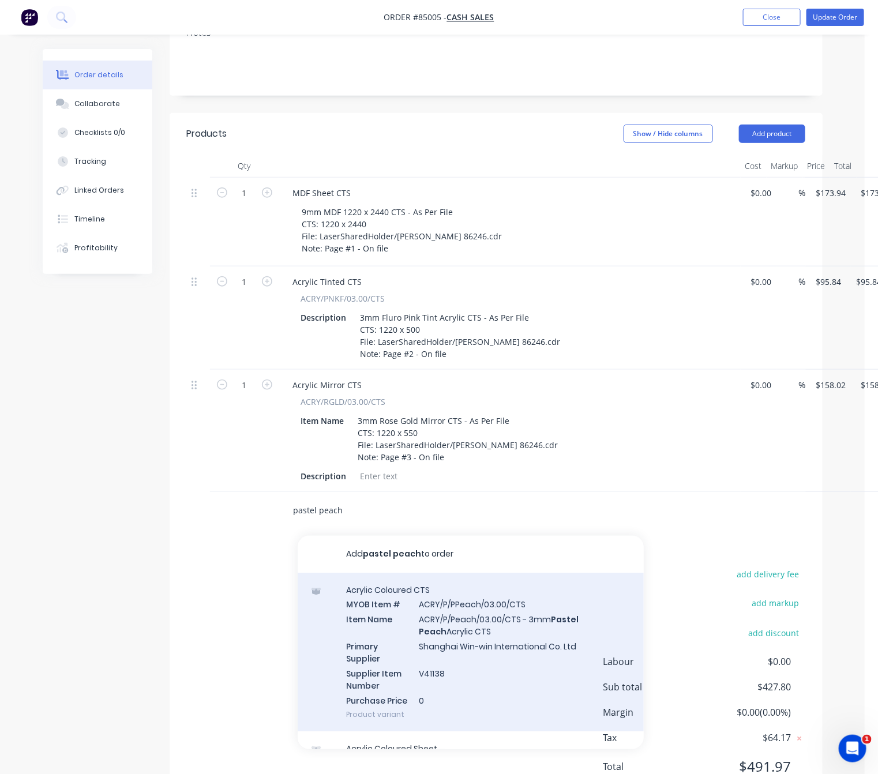
type input "pastel peach"
click at [530, 634] on div "Acrylic Coloured CTS MYOB Item # ACRY/P/PPeach/03.00/CTS Item Name ACRY/P/Peach…" at bounding box center [471, 652] width 346 height 159
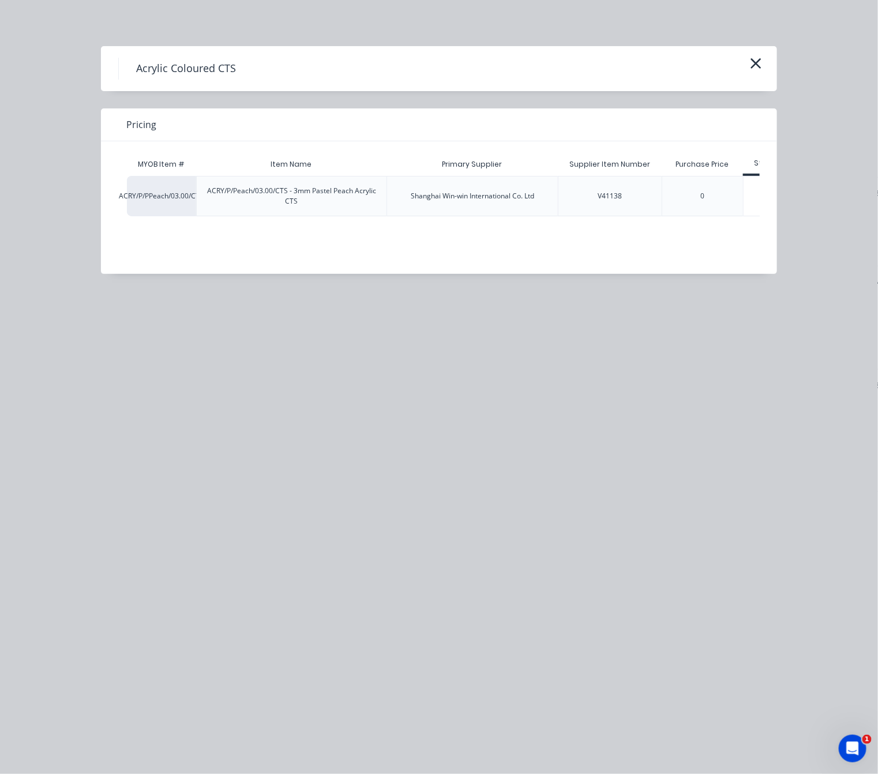
scroll to position [0, 42]
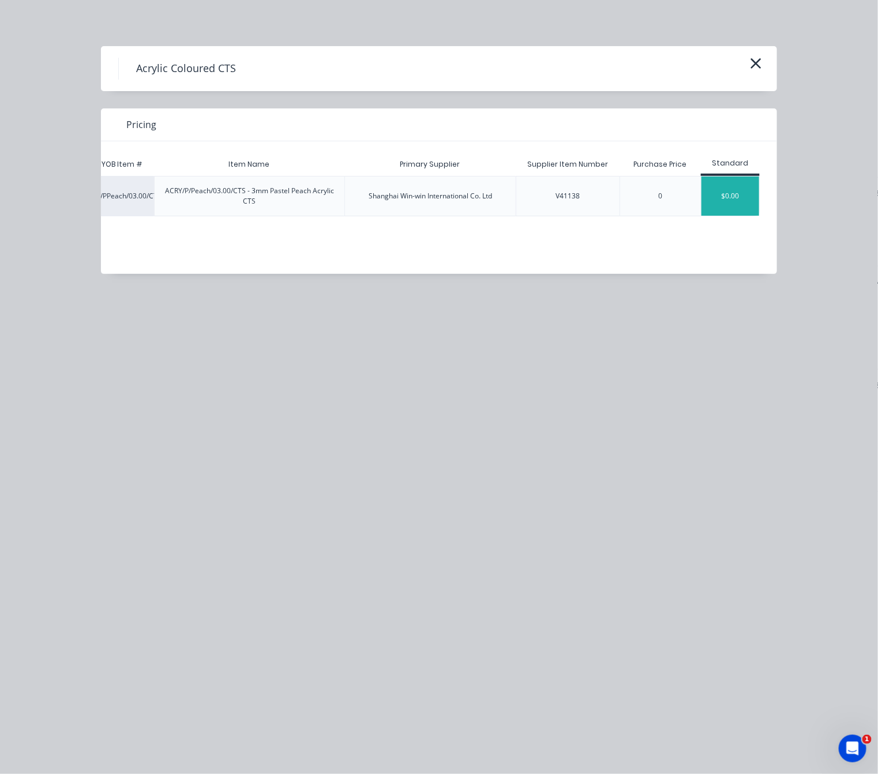
click at [711, 179] on div "$0.00" at bounding box center [730, 196] width 58 height 39
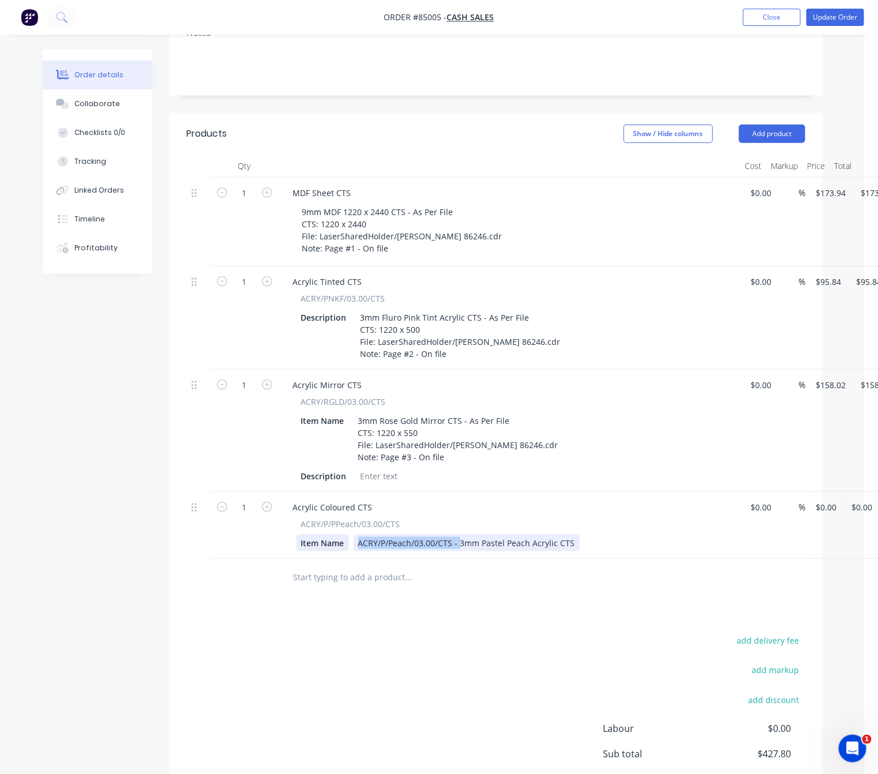
drag, startPoint x: 457, startPoint y: 528, endPoint x: 312, endPoint y: 533, distance: 146.0
click at [312, 535] on div "Item Name ACRY/P/Peach/03.00/CTS - 3mm Pastel Peach Acrylic CTS" at bounding box center [508, 543] width 422 height 17
click at [471, 535] on div "3mm Pastel Peach Acrylic CTS" at bounding box center [416, 543] width 124 height 17
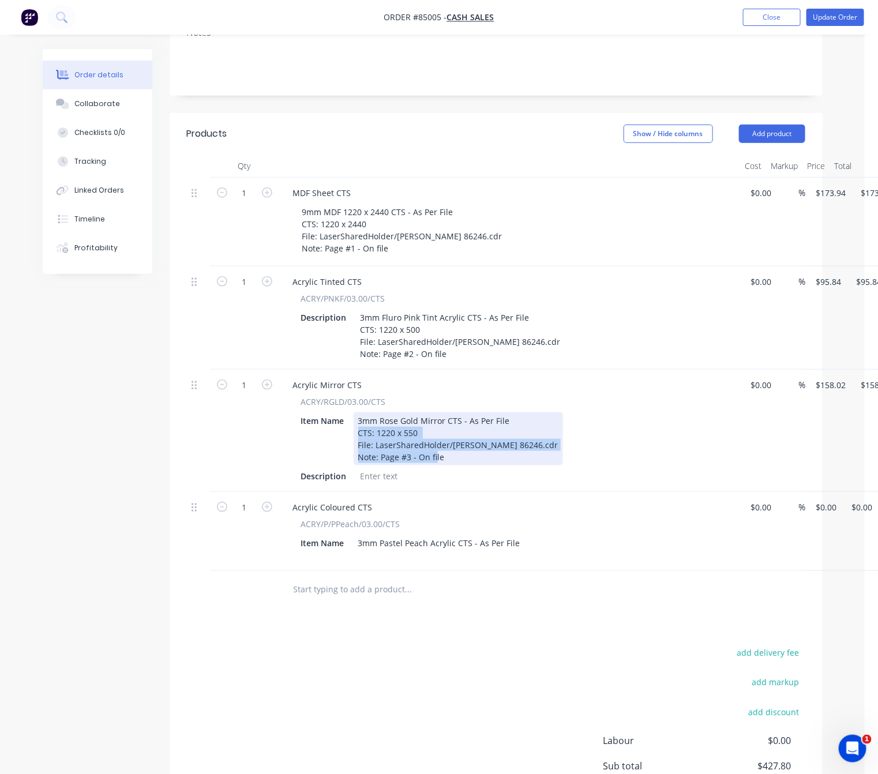
drag, startPoint x: 421, startPoint y: 440, endPoint x: 348, endPoint y: 419, distance: 75.0
click at [348, 419] on div "Item Name 3mm Rose Gold Mirror CTS - As Per File CTS: 1220 x 550 File: LaserSha…" at bounding box center [508, 438] width 422 height 53
copy div "CTS: 1220 x 550 File: LaserSharedHolder/Jen Sievers 86246.cdr Note: Page #3 - O…"
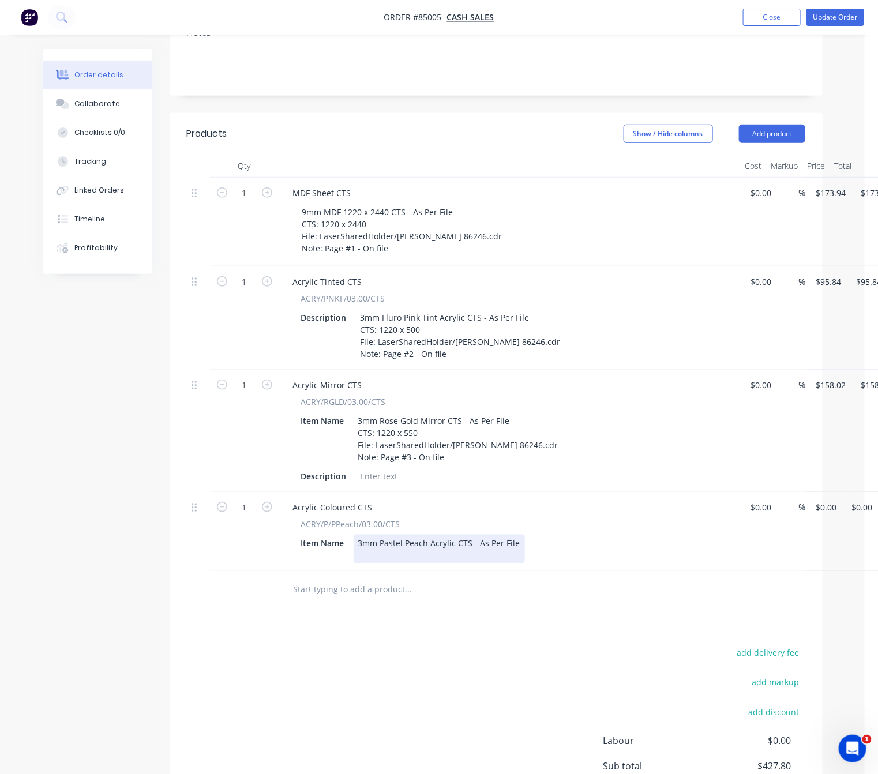
click at [390, 542] on div "3mm Pastel Peach Acrylic CTS - As Per File" at bounding box center [439, 549] width 171 height 29
click at [592, 539] on div "3mm Pastel Peach Acrylic CTS - As Per File CTS: 1220 x 550 File: LaserSharedHol…" at bounding box center [533, 549] width 358 height 29
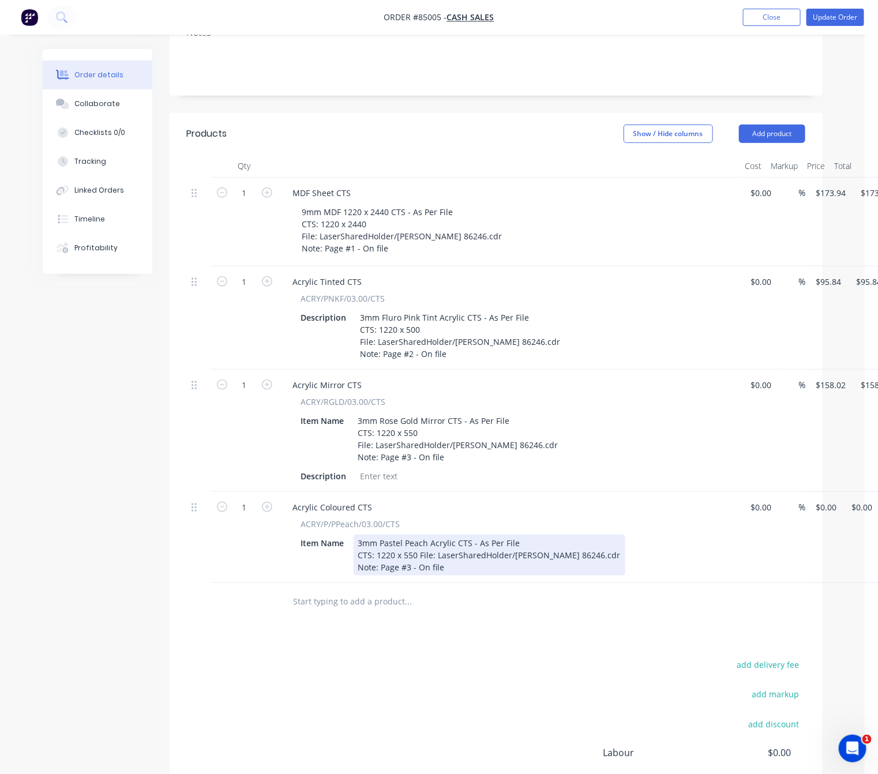
click at [419, 541] on div "3mm Pastel Peach Acrylic CTS - As Per File CTS: 1220 x 550 File: LaserSharedHol…" at bounding box center [490, 555] width 272 height 41
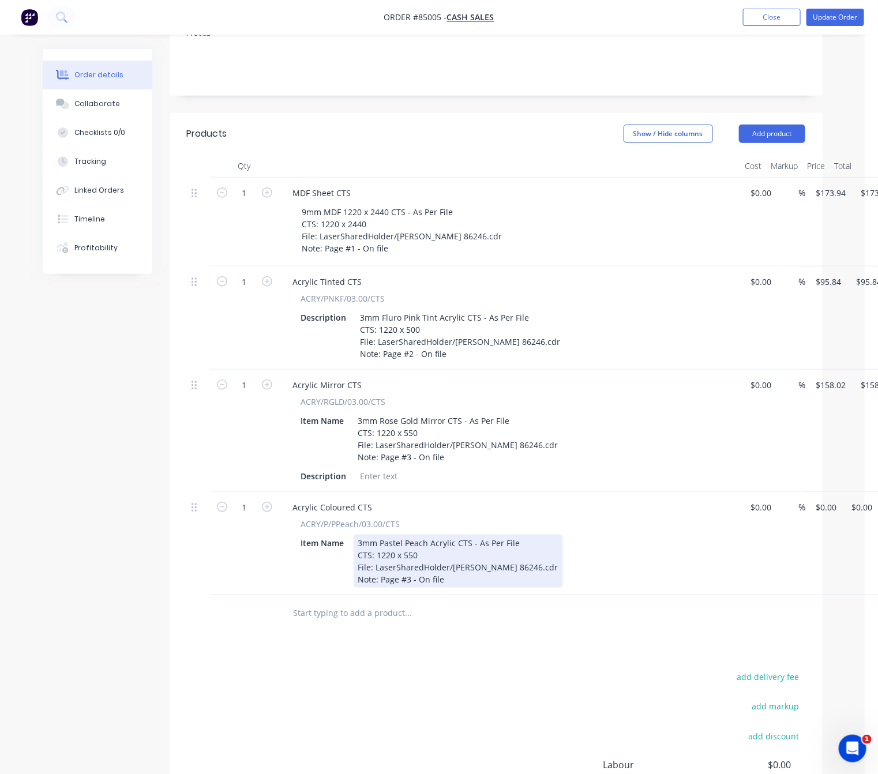
click at [407, 566] on div "3mm Pastel Peach Acrylic CTS - As Per File CTS: 1220 x 550 File: LaserSharedHol…" at bounding box center [458, 561] width 209 height 53
click at [412, 568] on div "3mm Pastel Peach Acrylic CTS - As Per File CTS: 1220 x 550 File: LaserSharedHol…" at bounding box center [458, 561] width 209 height 53
drag, startPoint x: 416, startPoint y: 542, endPoint x: 402, endPoint y: 542, distance: 14.4
click at [402, 542] on div "3mm Pastel Peach Acrylic CTS - As Per File CTS: 1220 x 550 File: LaserSharedHol…" at bounding box center [458, 561] width 209 height 53
drag, startPoint x: 415, startPoint y: 542, endPoint x: 405, endPoint y: 542, distance: 10.4
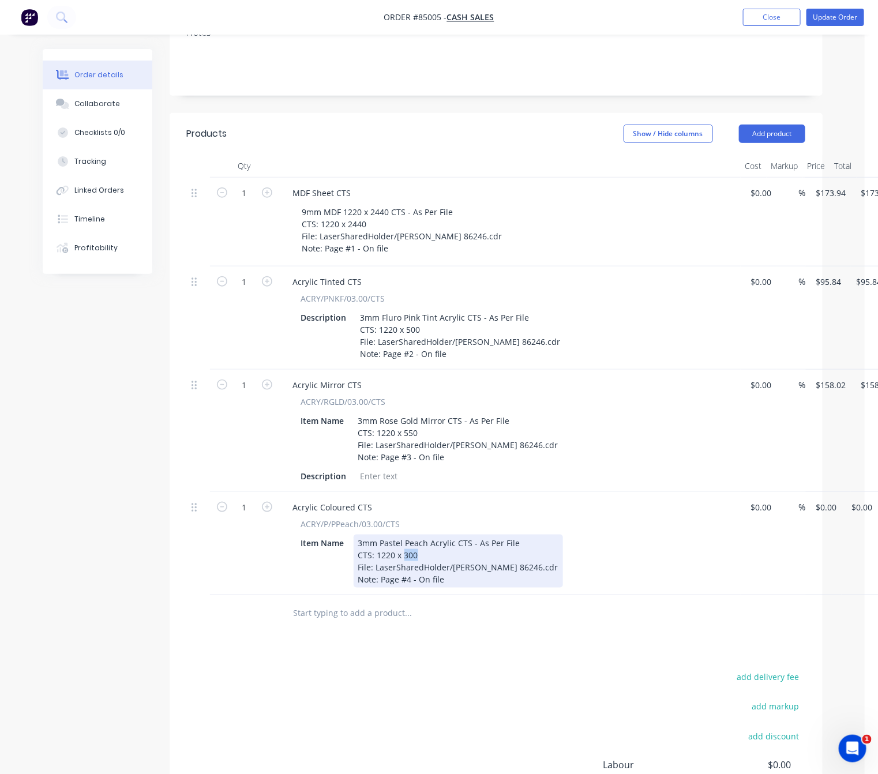
click at [405, 542] on div "3mm Pastel Peach Acrylic CTS - As Per File CTS: 1220 x 300 File: LaserSharedHol…" at bounding box center [458, 561] width 209 height 53
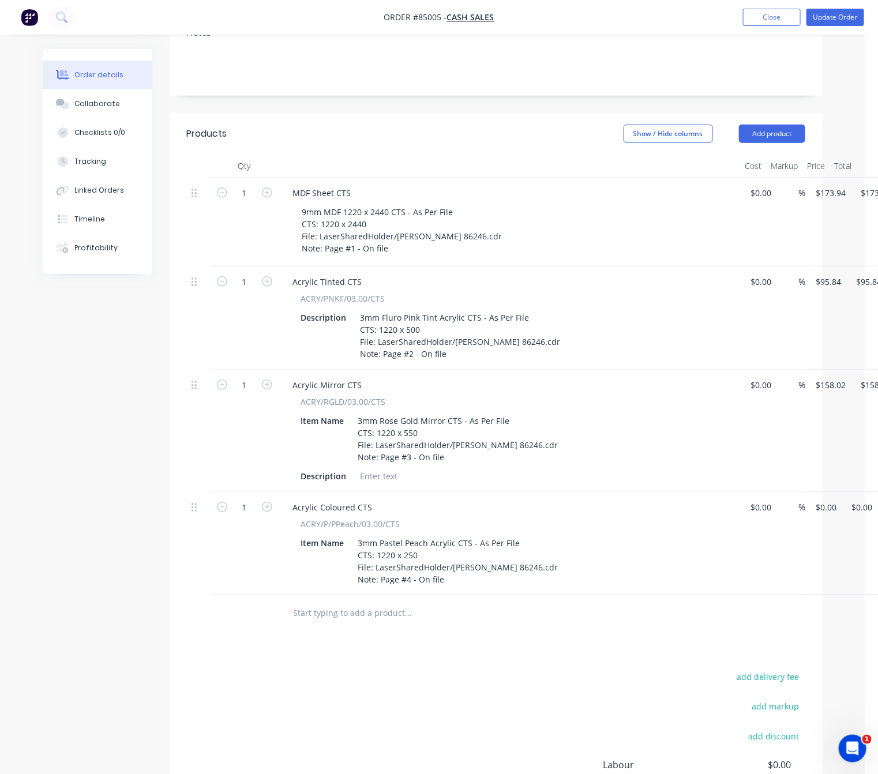
click at [362, 675] on div "add delivery fee add markup add discount Labour $0.00 Sub total $427.80 Margin …" at bounding box center [496, 781] width 618 height 223
click at [822, 500] on input "0" at bounding box center [828, 507] width 27 height 17
type input "$43.34"
click at [459, 708] on div "add delivery fee add markup add discount Labour $0.00 Sub total $427.80 Margin …" at bounding box center [496, 781] width 618 height 223
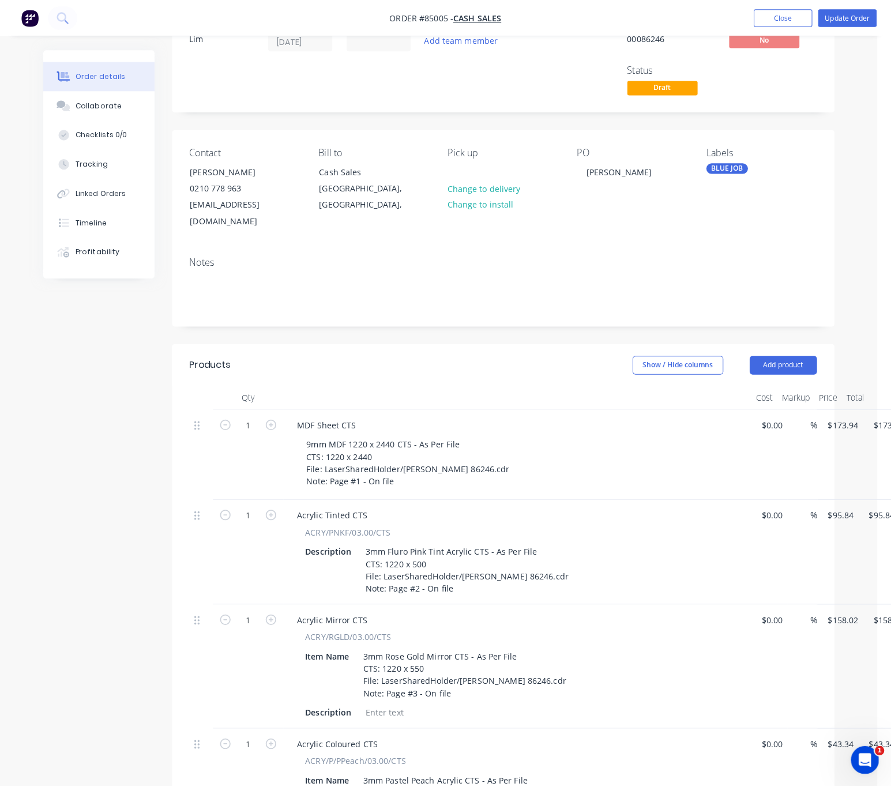
scroll to position [0, 0]
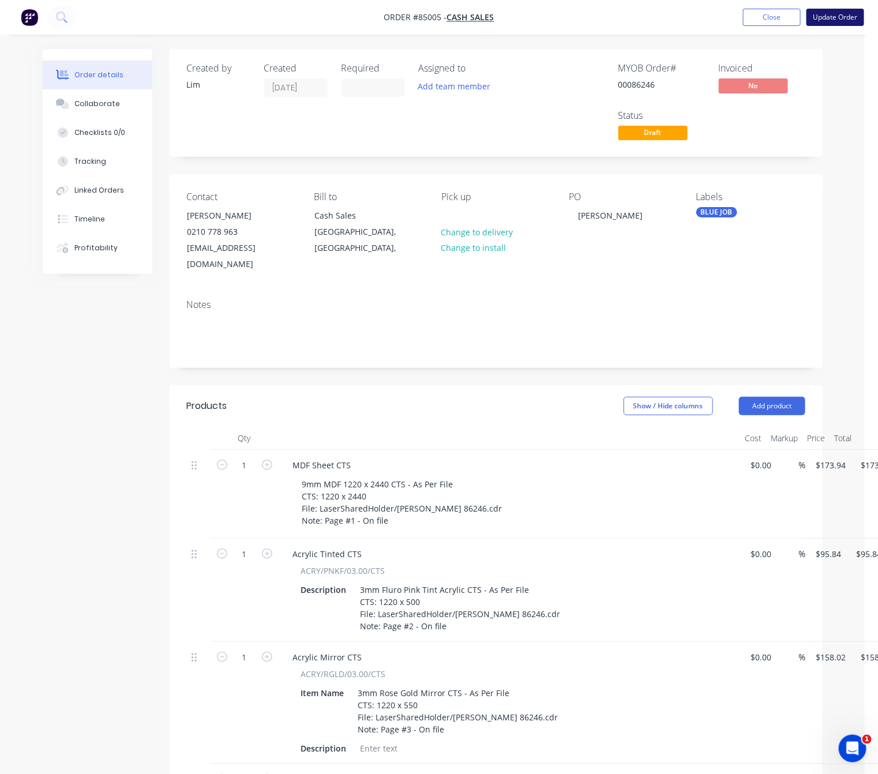
click at [840, 16] on button "Update Order" at bounding box center [835, 17] width 58 height 17
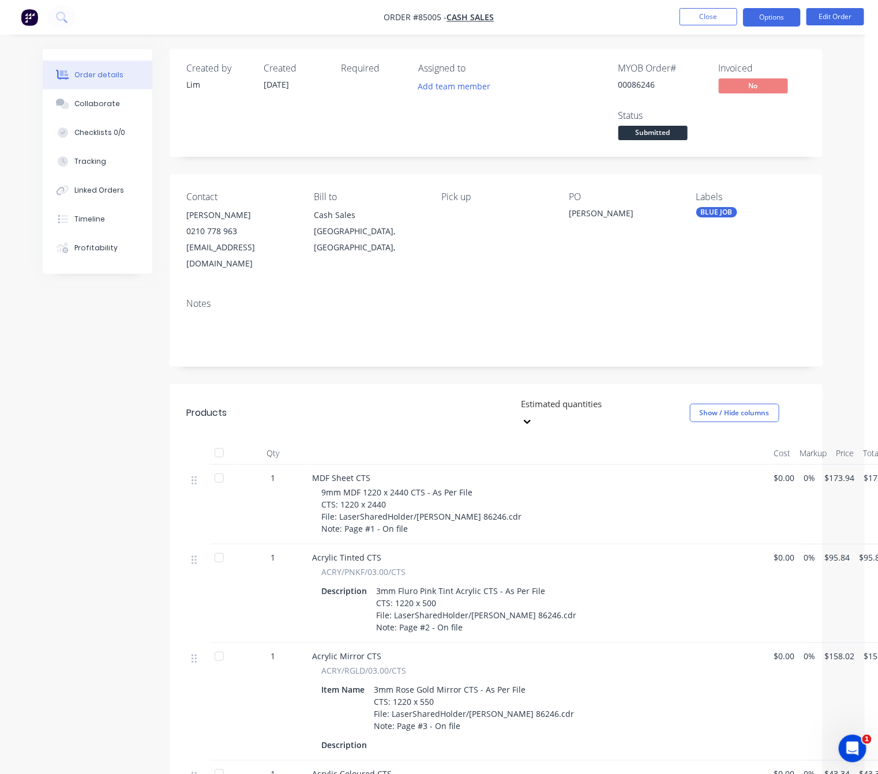
click at [760, 21] on button "Options" at bounding box center [772, 17] width 58 height 18
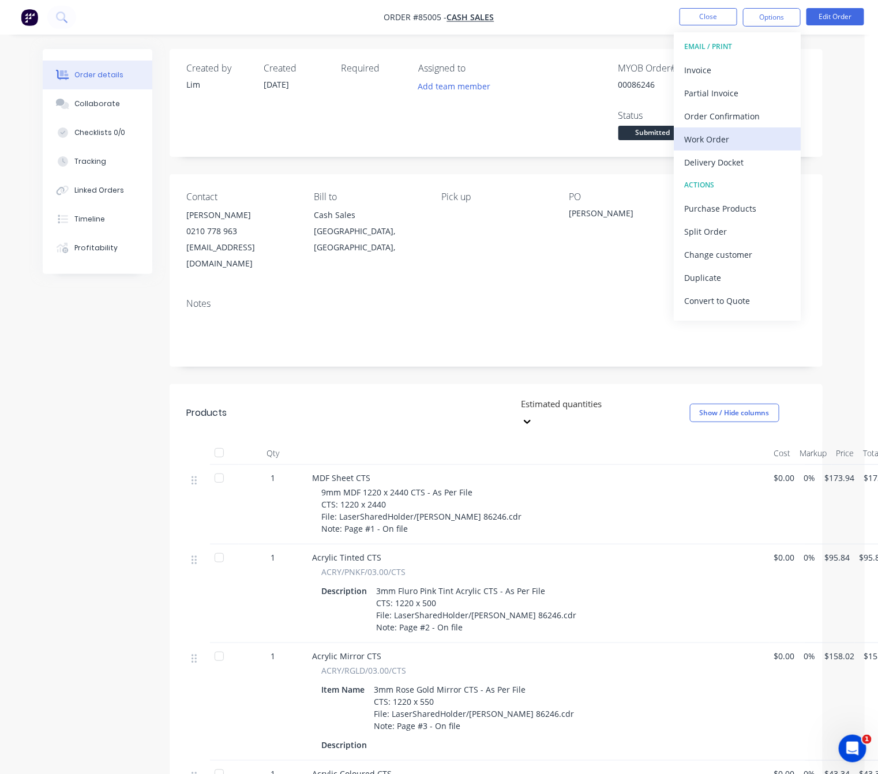
click at [739, 146] on div "Work Order" at bounding box center [737, 139] width 106 height 17
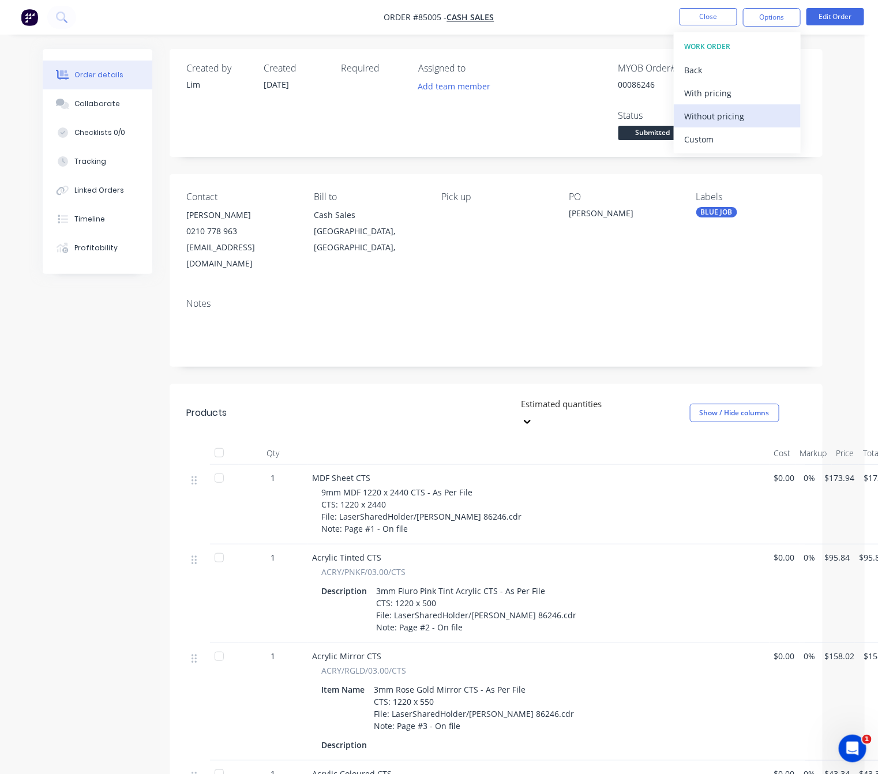
click at [736, 114] on div "Without pricing" at bounding box center [737, 116] width 106 height 17
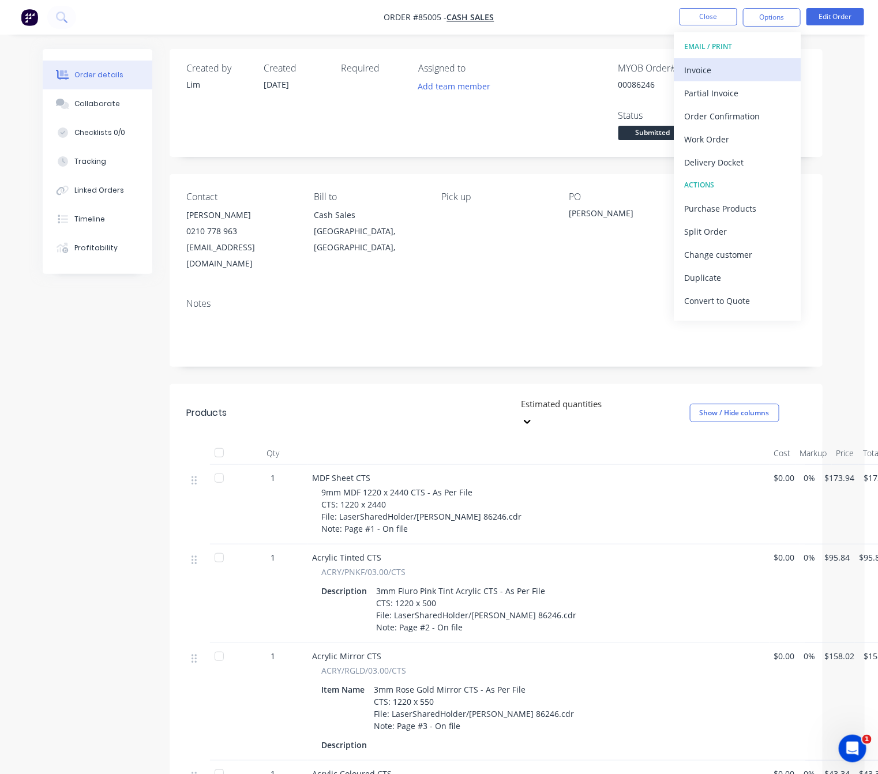
click at [719, 72] on div "Invoice" at bounding box center [737, 70] width 106 height 17
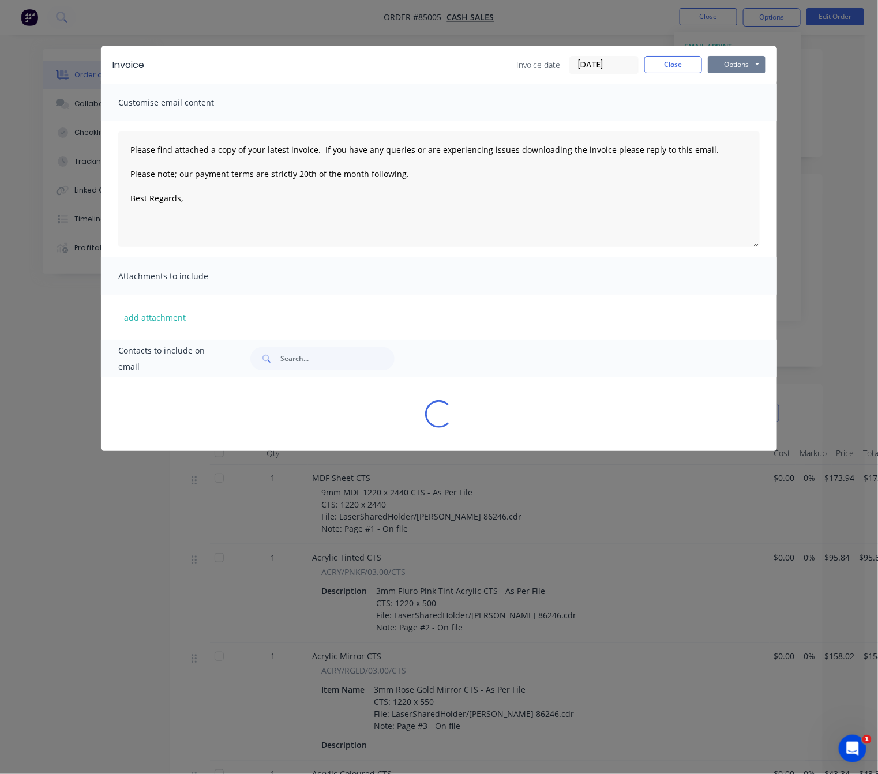
click at [744, 63] on button "Options" at bounding box center [737, 64] width 58 height 17
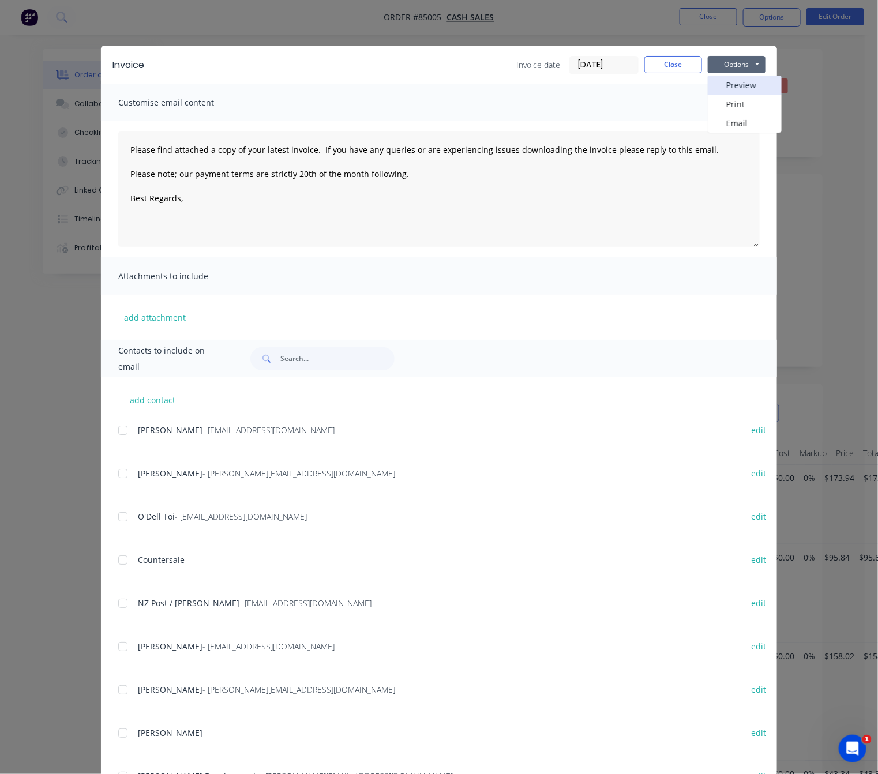
click at [750, 80] on button "Preview" at bounding box center [745, 85] width 74 height 19
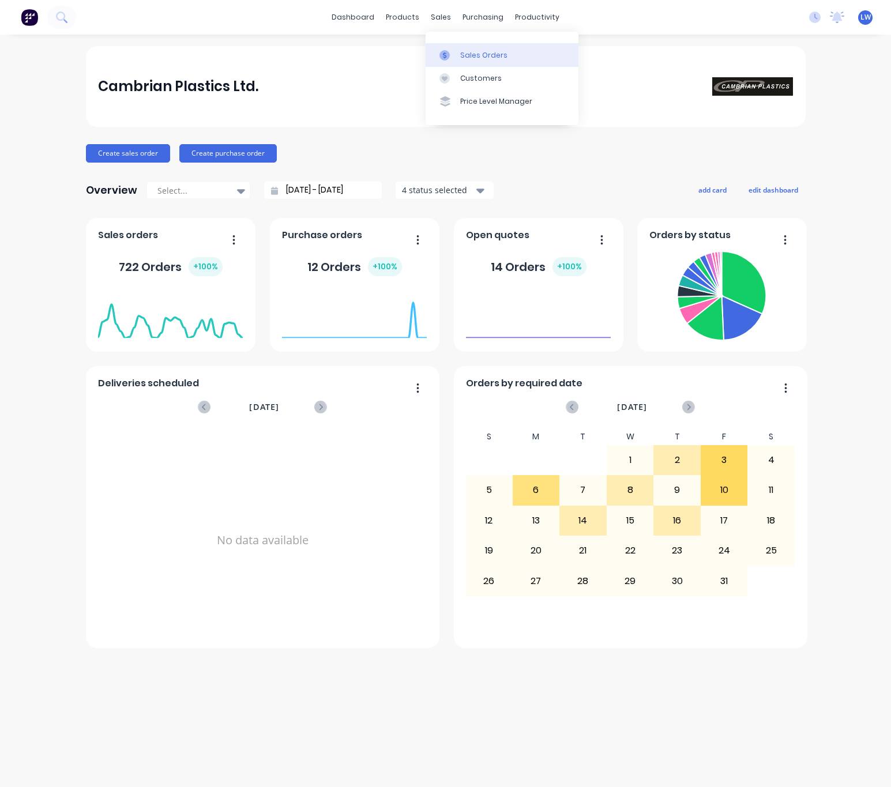
click at [468, 59] on div "Sales Orders" at bounding box center [483, 55] width 47 height 10
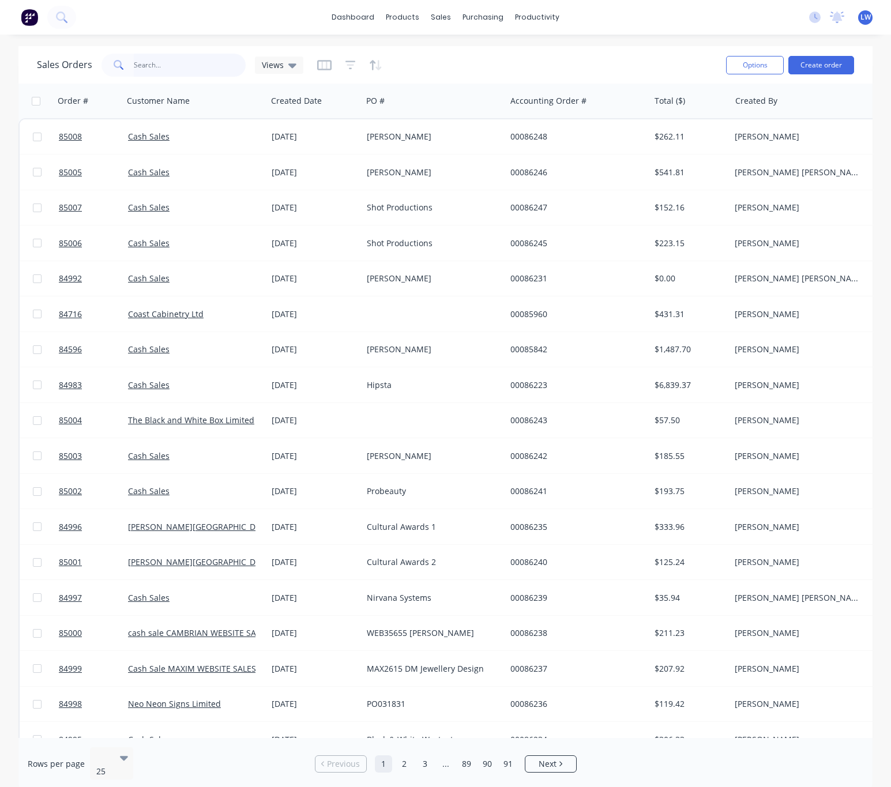
click at [179, 54] on input "text" at bounding box center [190, 65] width 112 height 23
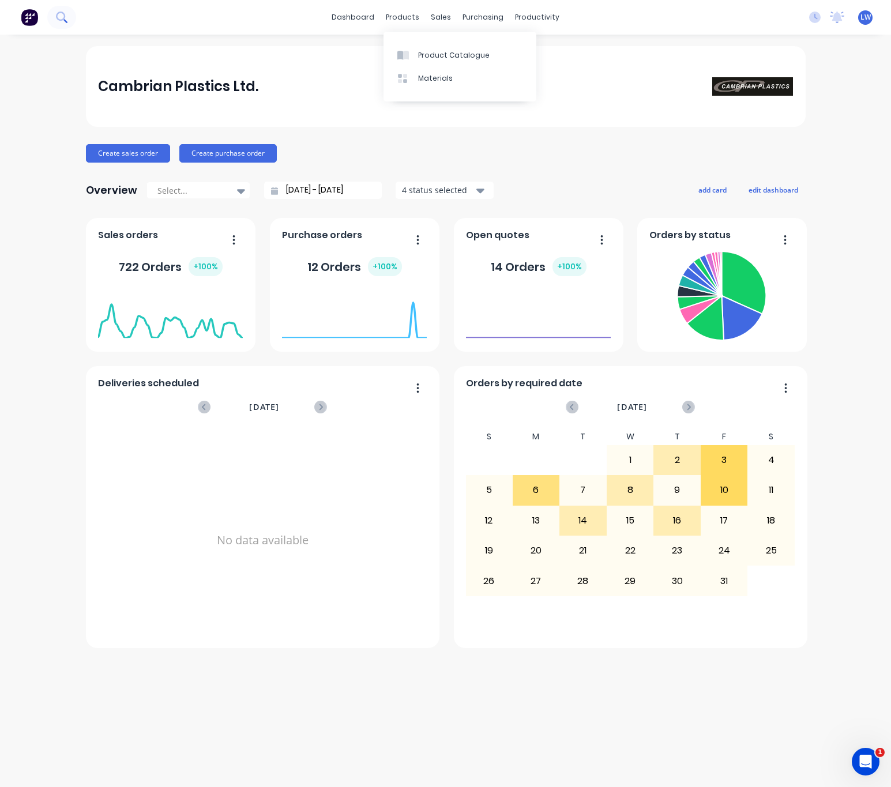
click at [65, 20] on icon at bounding box center [65, 21] width 4 height 4
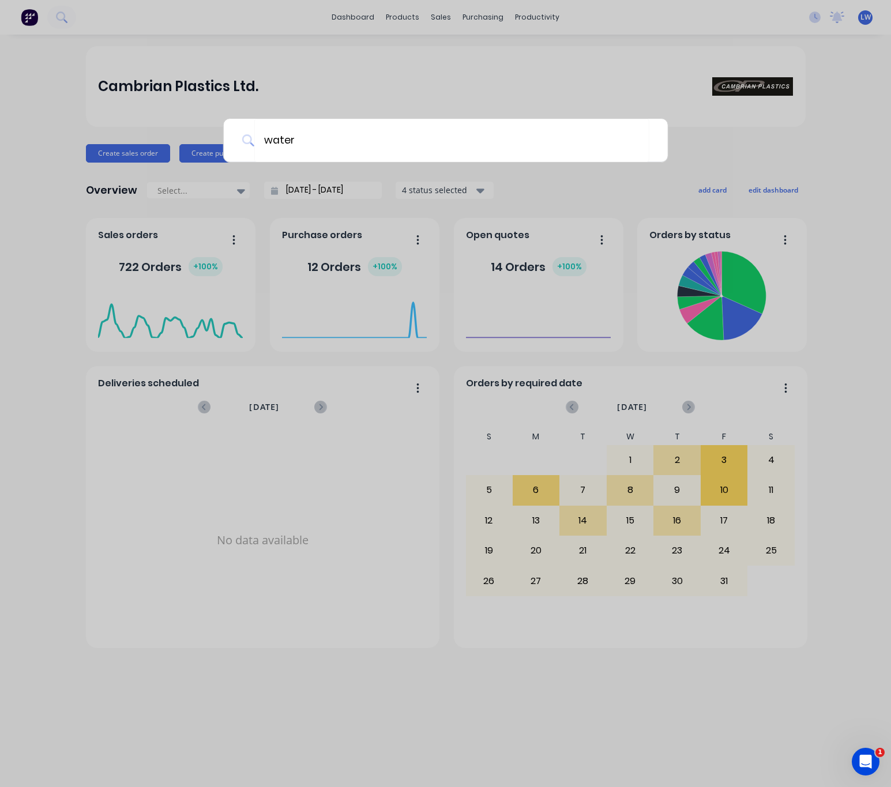
type input "water"
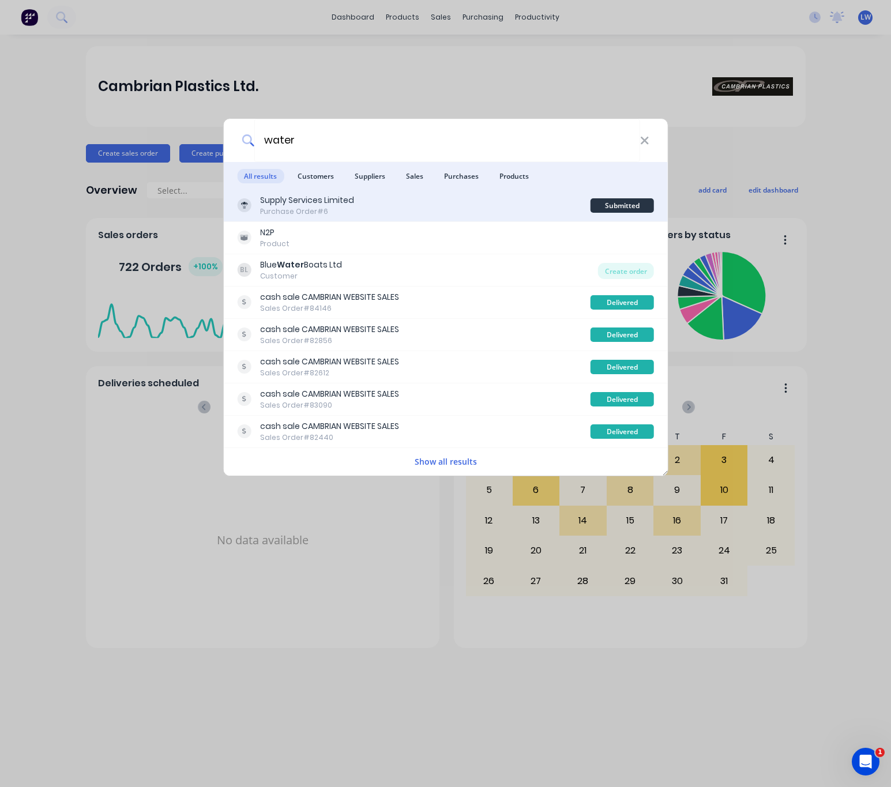
click at [463, 198] on div "Supply Services Limited Purchase Order #6" at bounding box center [414, 205] width 354 height 22
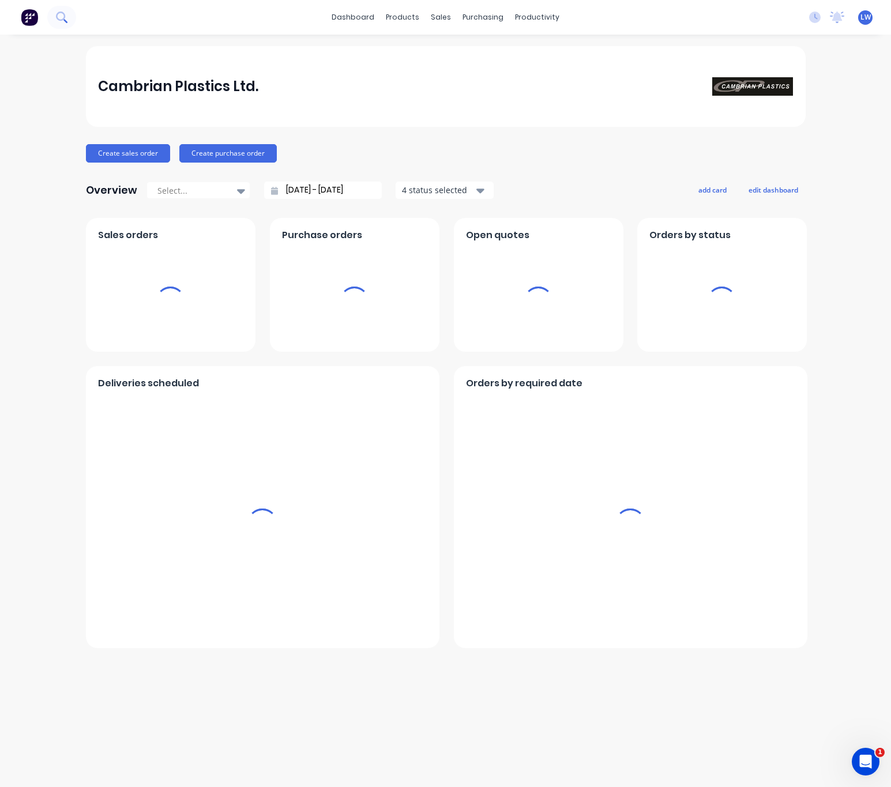
click at [61, 14] on icon at bounding box center [61, 17] width 11 height 11
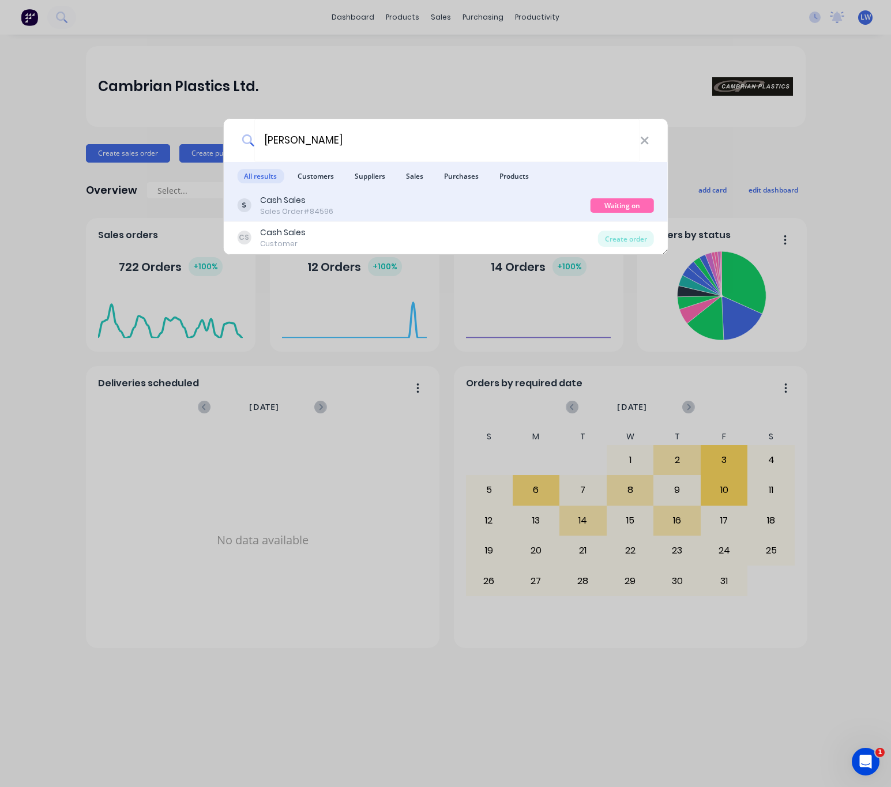
type input "patrick waters"
click at [508, 210] on div "Cash Sales Sales Order #84596" at bounding box center [414, 205] width 354 height 22
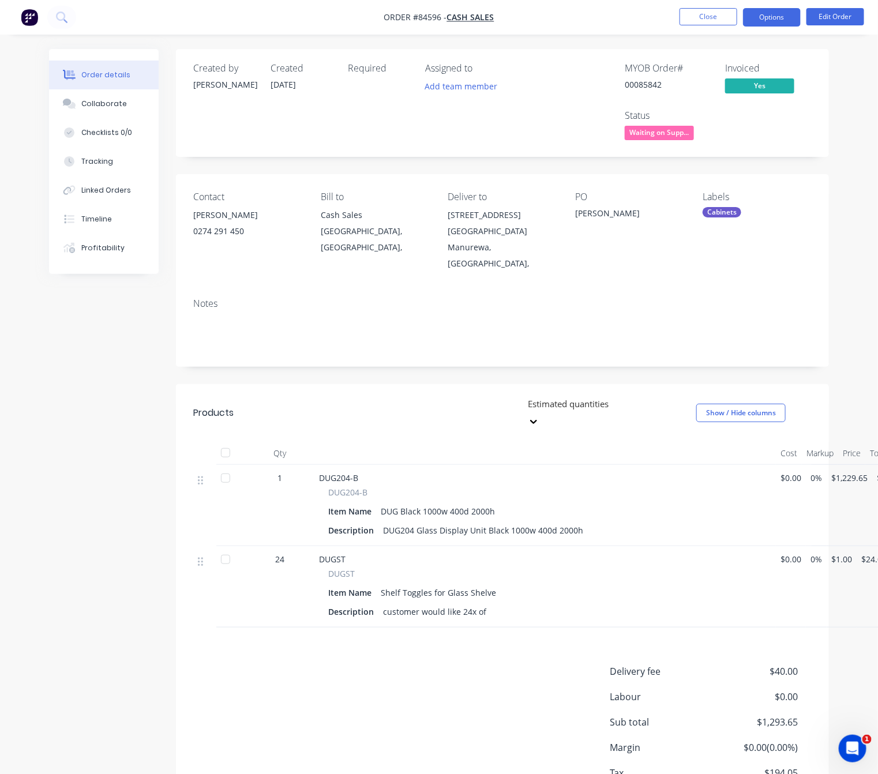
click at [783, 12] on button "Options" at bounding box center [772, 17] width 58 height 18
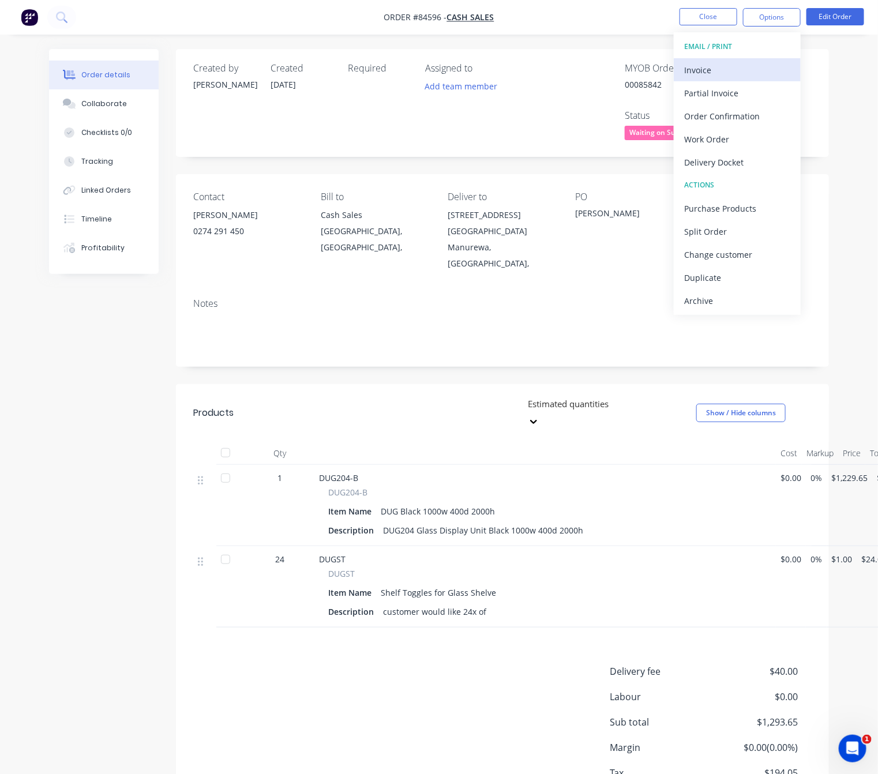
click at [756, 67] on div "Invoice" at bounding box center [737, 70] width 106 height 17
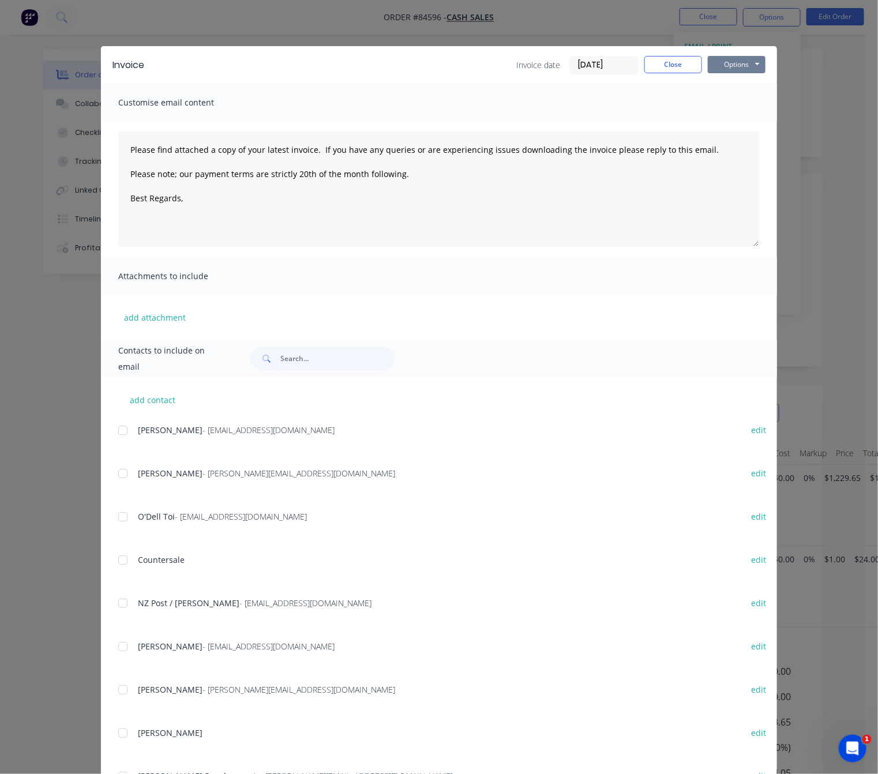
click at [758, 59] on button "Options" at bounding box center [737, 64] width 58 height 17
click at [757, 81] on button "Preview" at bounding box center [745, 85] width 74 height 19
